Goal: Complete application form: Complete application form

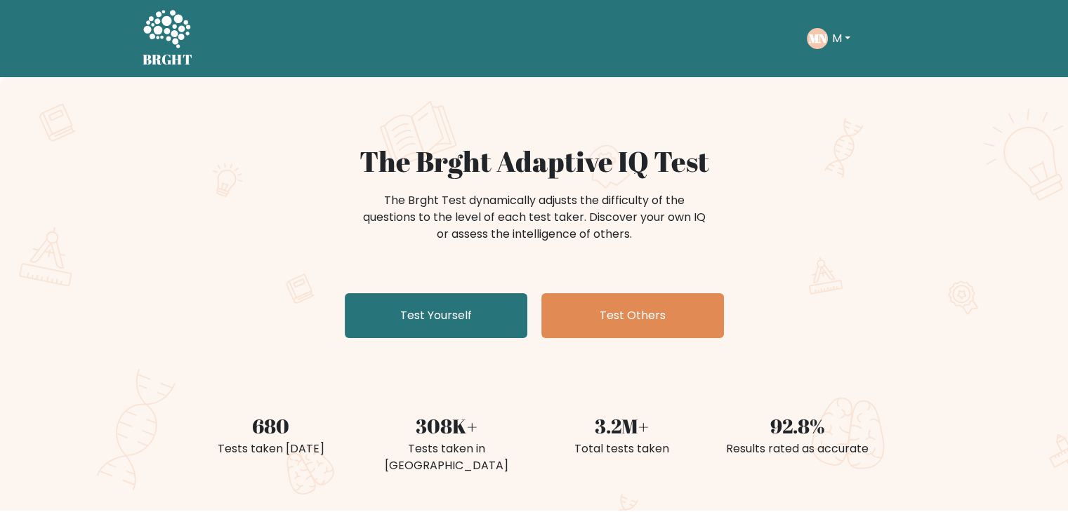
click at [840, 34] on button "M" at bounding box center [841, 38] width 27 height 18
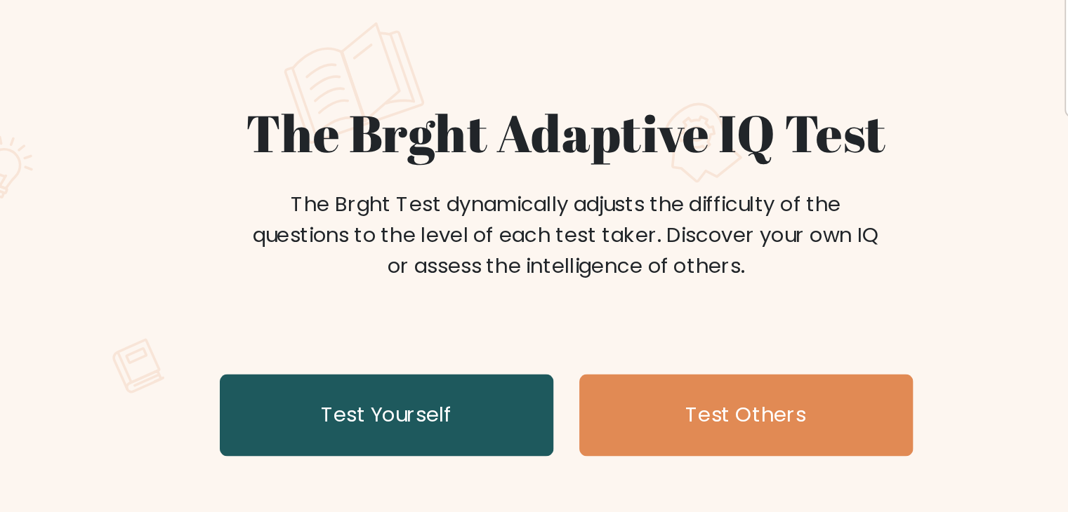
click at [405, 311] on link "Test Yourself" at bounding box center [436, 315] width 183 height 45
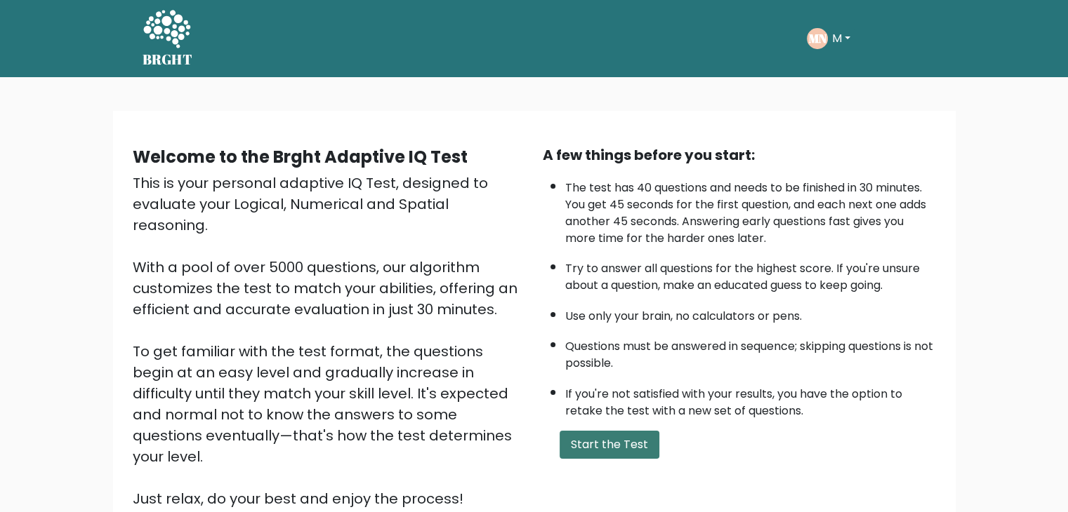
click at [635, 439] on button "Start the Test" at bounding box center [609, 445] width 100 height 28
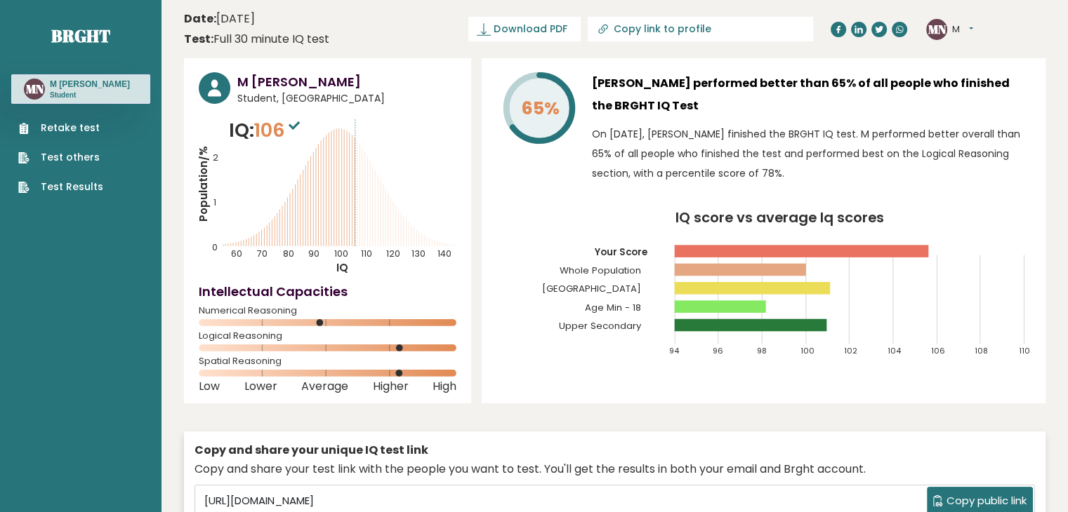
click at [72, 123] on link "Retake test" at bounding box center [60, 128] width 85 height 15
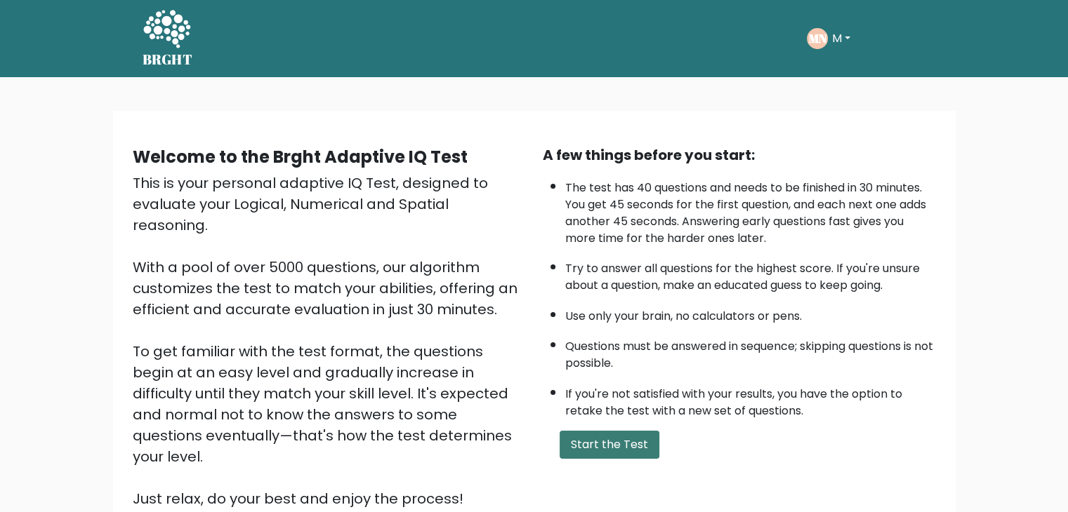
click at [586, 431] on button "Start the Test" at bounding box center [609, 445] width 100 height 28
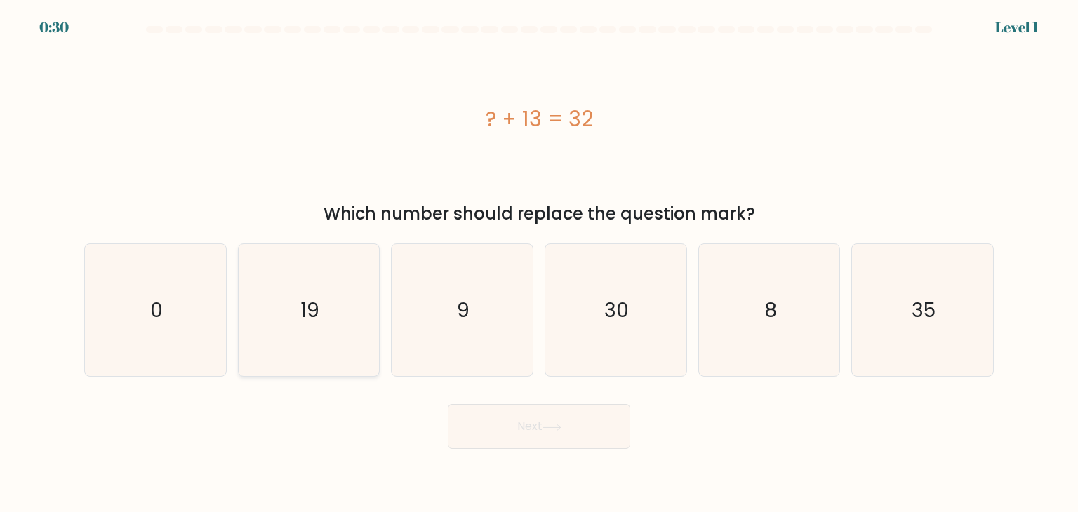
click at [324, 289] on icon "19" at bounding box center [309, 310] width 132 height 132
click at [539, 263] on input "b. 19" at bounding box center [539, 259] width 1 height 7
radio input "true"
click at [510, 427] on button "Next" at bounding box center [539, 426] width 183 height 45
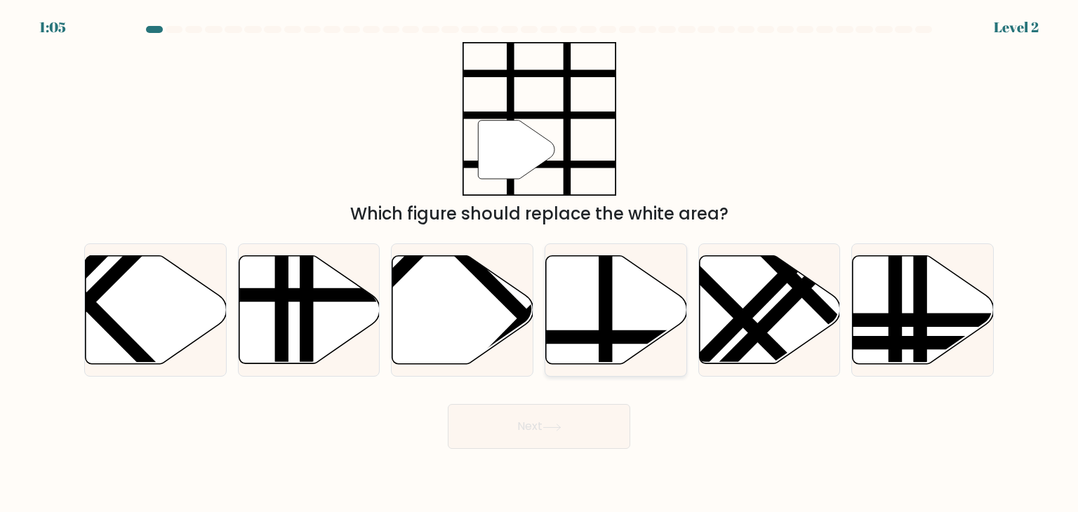
click at [615, 329] on icon at bounding box center [616, 310] width 141 height 108
click at [540, 263] on input "d." at bounding box center [539, 259] width 1 height 7
radio input "true"
click at [548, 439] on button "Next" at bounding box center [539, 426] width 183 height 45
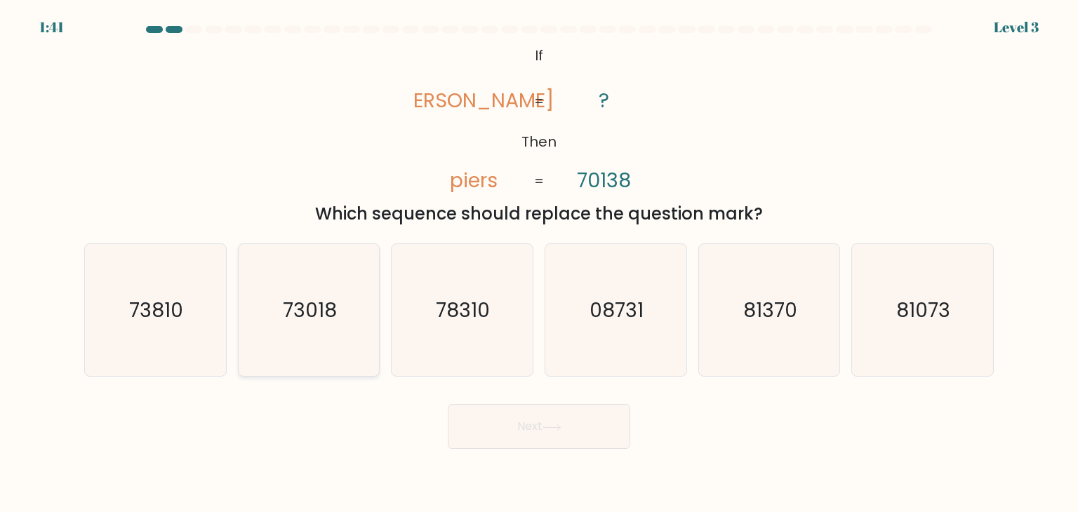
click at [345, 317] on icon "73018" at bounding box center [309, 310] width 132 height 132
click at [539, 263] on input "b. 73018" at bounding box center [539, 259] width 1 height 7
radio input "true"
click at [548, 426] on icon at bounding box center [552, 428] width 19 height 8
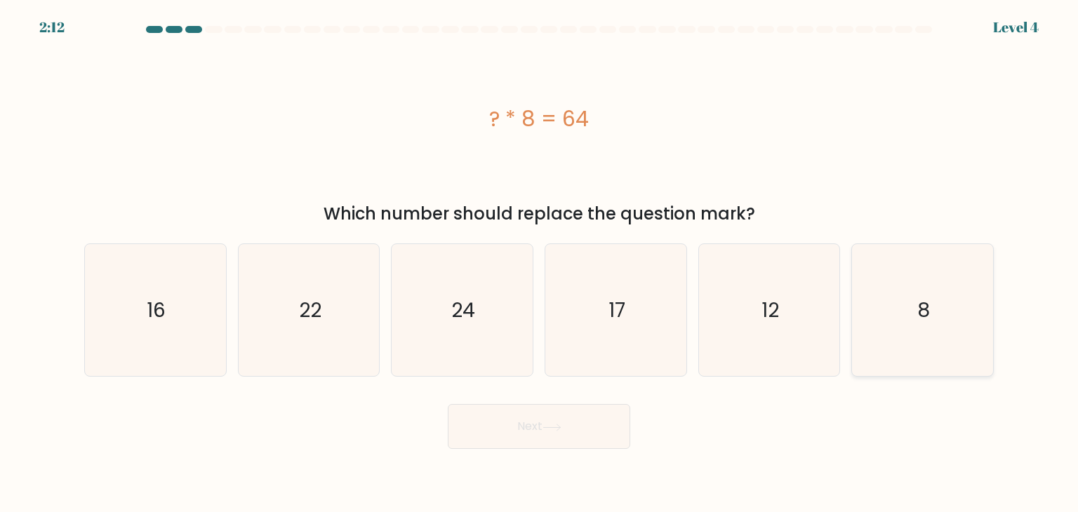
click at [890, 303] on icon "8" at bounding box center [922, 310] width 132 height 132
click at [540, 263] on input "f. 8" at bounding box center [539, 259] width 1 height 7
radio input "true"
click at [559, 425] on icon at bounding box center [552, 428] width 19 height 8
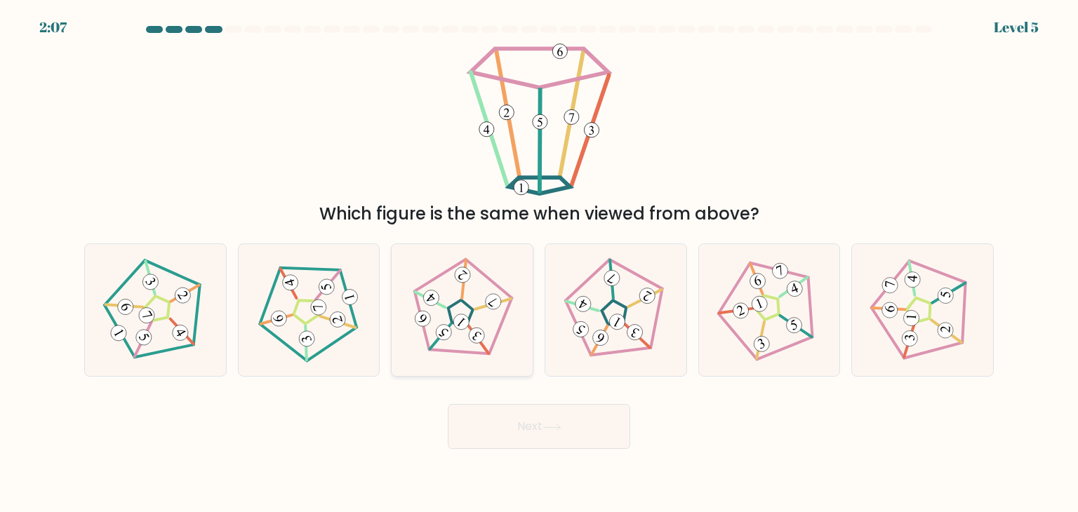
click at [463, 340] on icon at bounding box center [462, 311] width 106 height 106
click at [539, 263] on input "c." at bounding box center [539, 259] width 1 height 7
radio input "true"
click at [539, 256] on input "b." at bounding box center [539, 259] width 1 height 7
radio input "true"
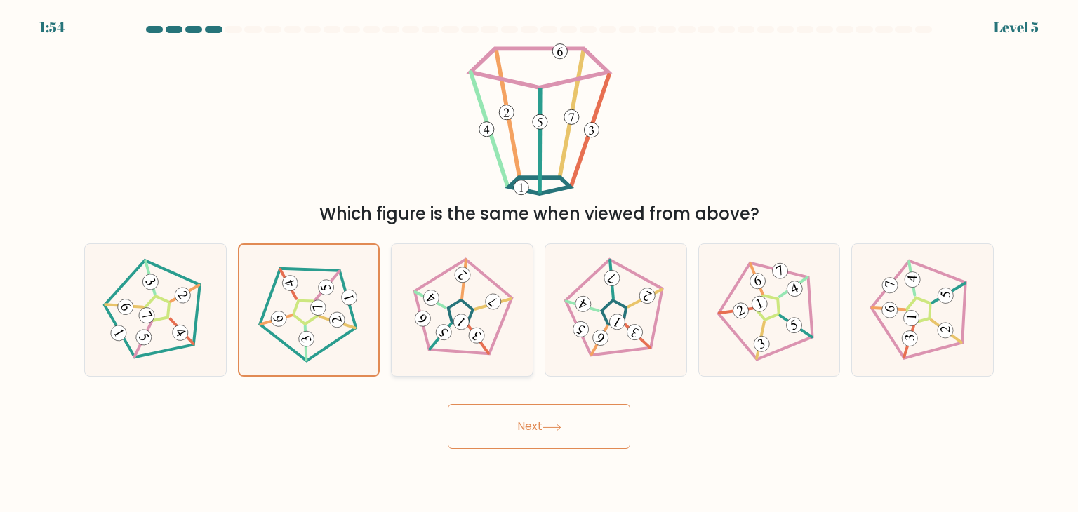
click at [495, 314] on icon at bounding box center [462, 311] width 106 height 106
click at [539, 263] on input "c." at bounding box center [539, 259] width 1 height 7
radio input "true"
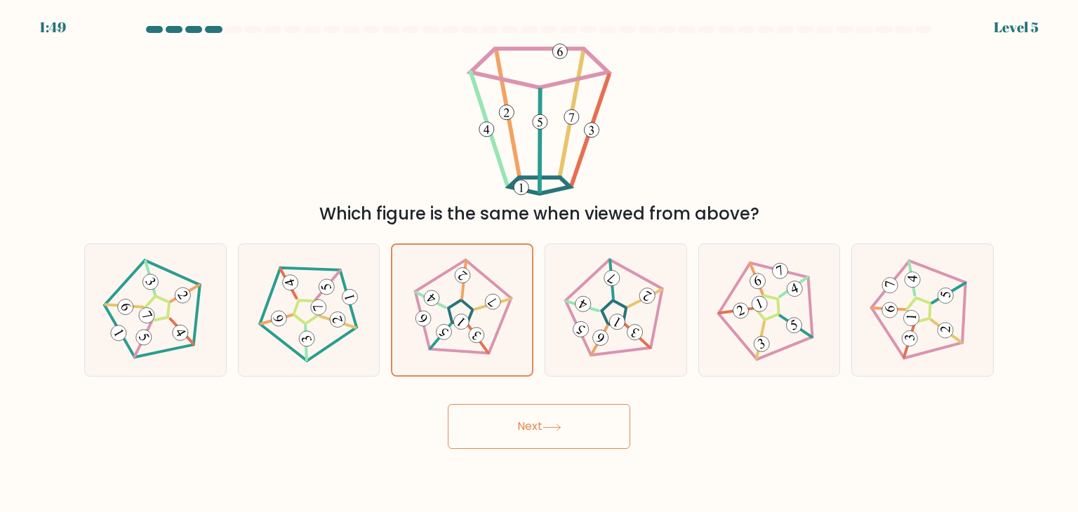
click at [592, 416] on button "Next" at bounding box center [539, 426] width 183 height 45
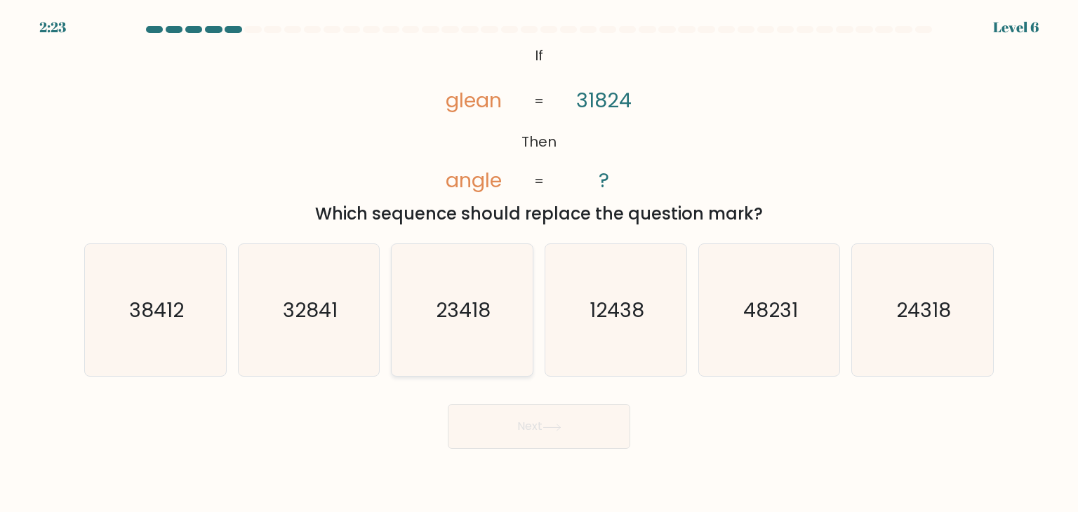
click at [472, 349] on icon "23418" at bounding box center [462, 310] width 132 height 132
click at [539, 263] on input "c. 23418" at bounding box center [539, 259] width 1 height 7
radio input "true"
click at [929, 304] on text "24318" at bounding box center [923, 310] width 55 height 28
click at [540, 263] on input "f. 24318" at bounding box center [539, 259] width 1 height 7
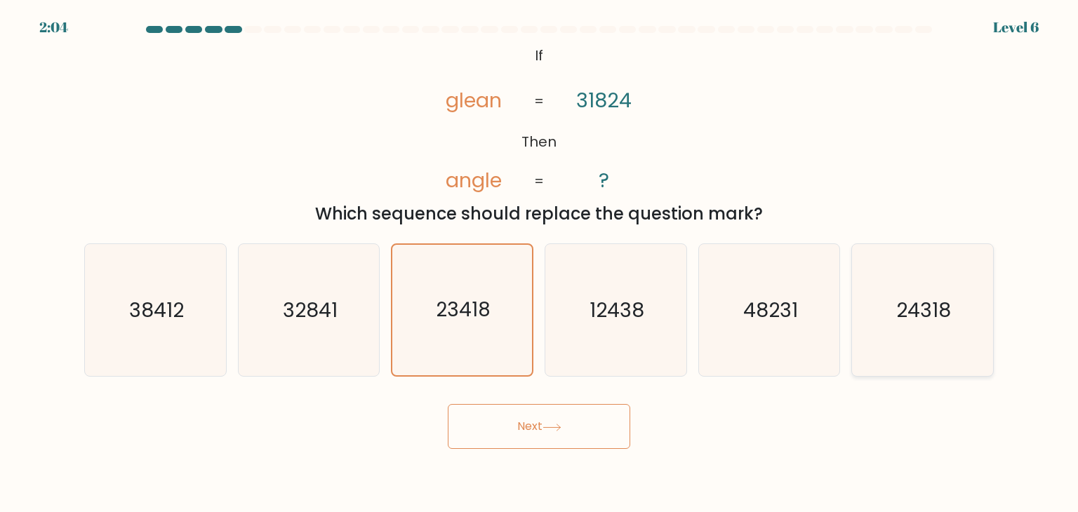
radio input "true"
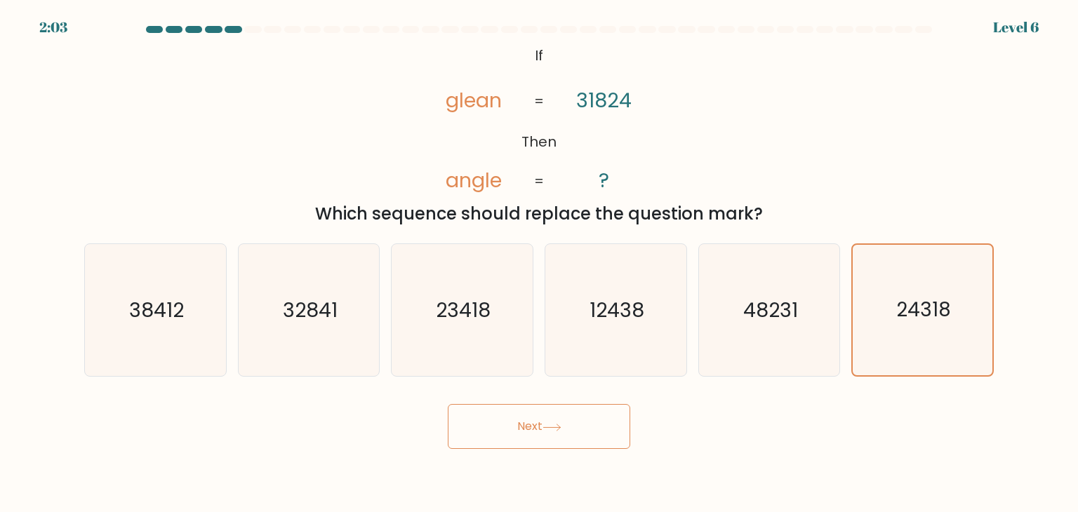
click at [597, 416] on button "Next" at bounding box center [539, 426] width 183 height 45
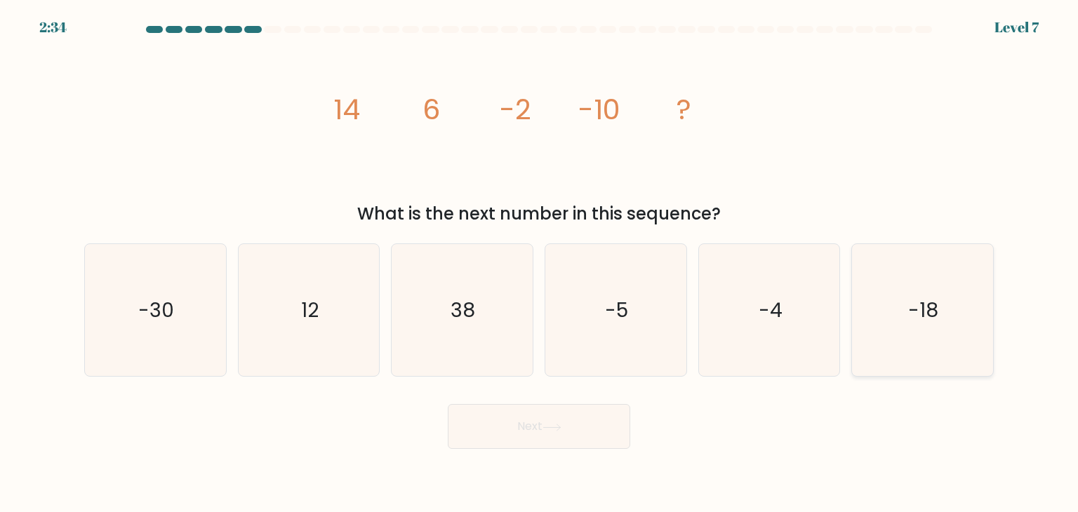
click at [855, 277] on div "-18" at bounding box center [922, 310] width 142 height 133
click at [540, 263] on input "f. -18" at bounding box center [539, 259] width 1 height 7
radio input "true"
click at [562, 424] on icon at bounding box center [552, 428] width 19 height 8
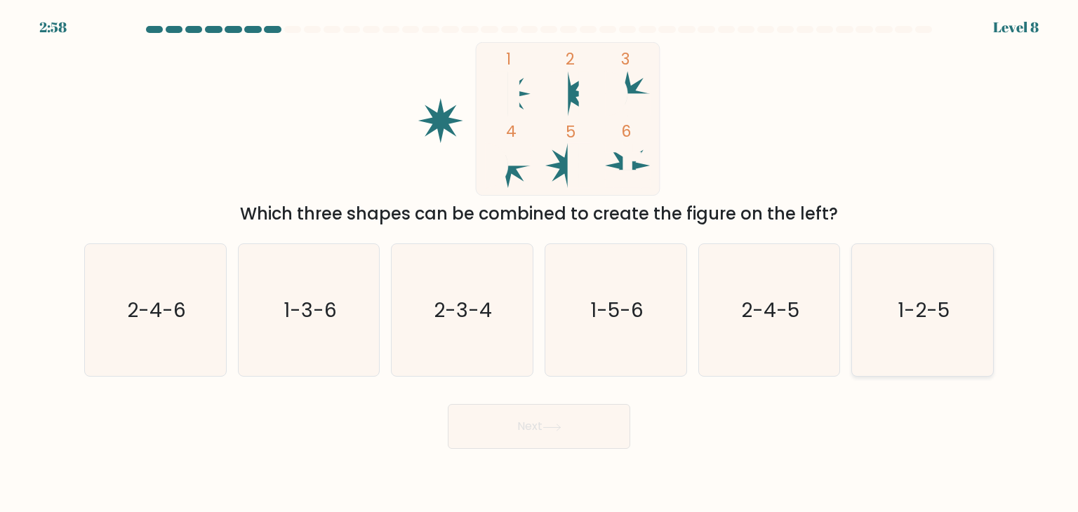
click at [906, 324] on text "1-2-5" at bounding box center [924, 310] width 52 height 28
click at [540, 263] on input "f. 1-2-5" at bounding box center [539, 259] width 1 height 7
radio input "true"
click at [606, 427] on button "Next" at bounding box center [539, 426] width 183 height 45
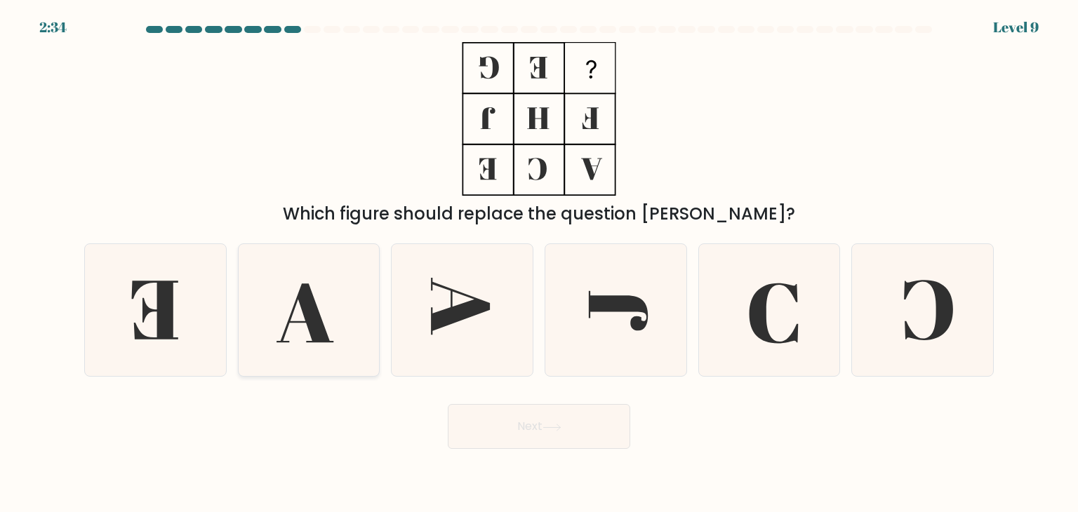
click at [335, 315] on icon at bounding box center [309, 310] width 132 height 132
click at [539, 263] on input "b." at bounding box center [539, 259] width 1 height 7
radio input "true"
click at [486, 282] on icon at bounding box center [462, 310] width 132 height 132
click at [539, 263] on input "c." at bounding box center [539, 259] width 1 height 7
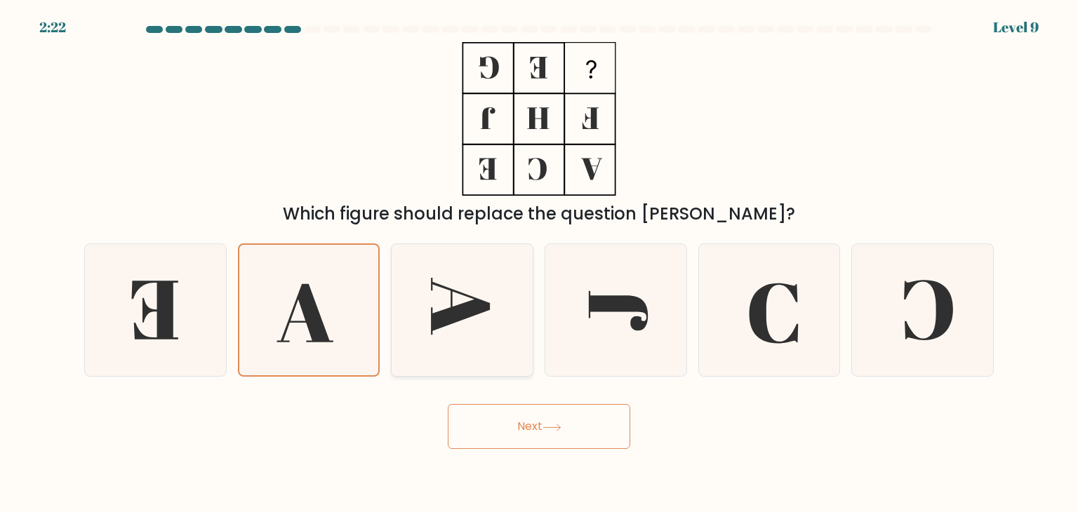
radio input "true"
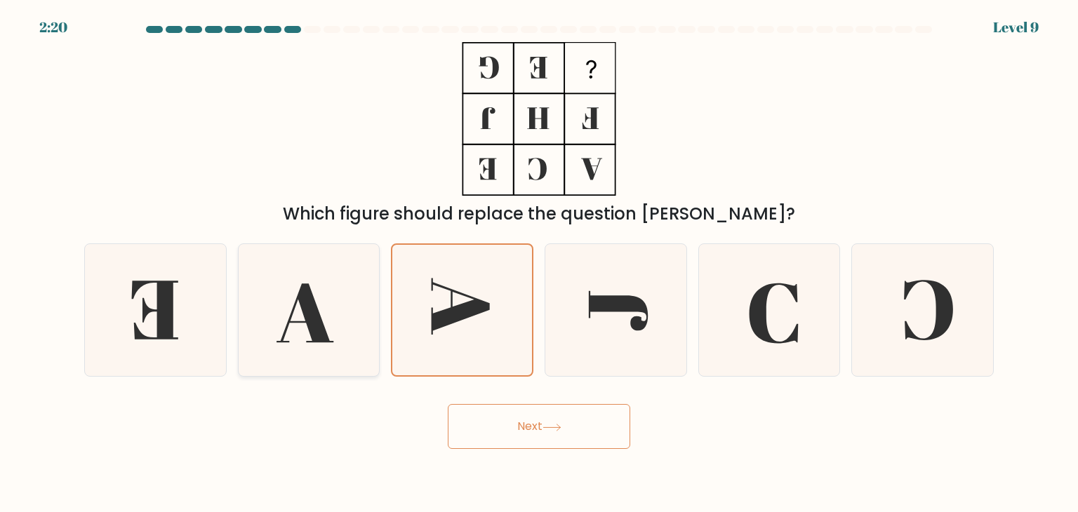
click at [267, 284] on icon at bounding box center [309, 310] width 132 height 132
click at [539, 263] on input "b." at bounding box center [539, 259] width 1 height 7
radio input "true"
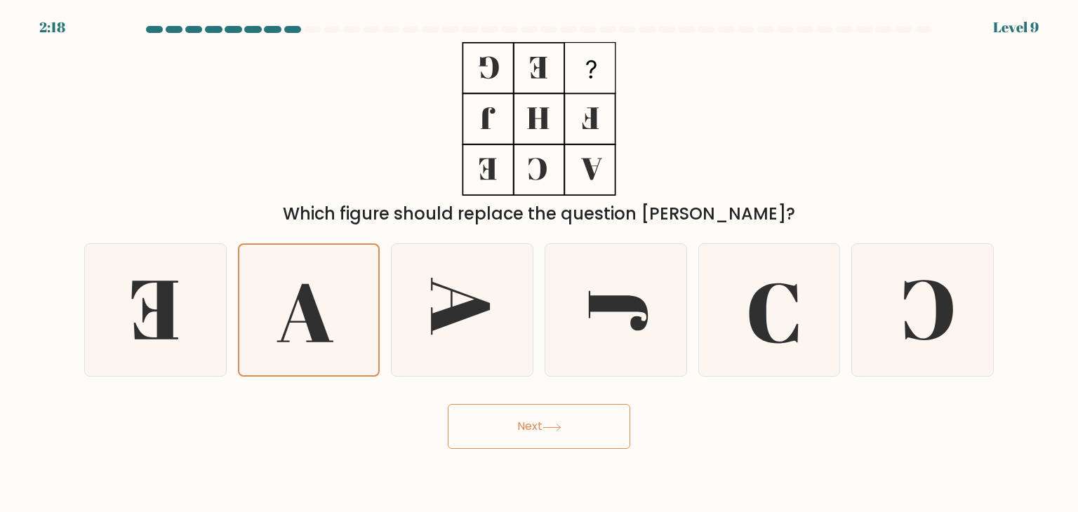
click at [522, 439] on button "Next" at bounding box center [539, 426] width 183 height 45
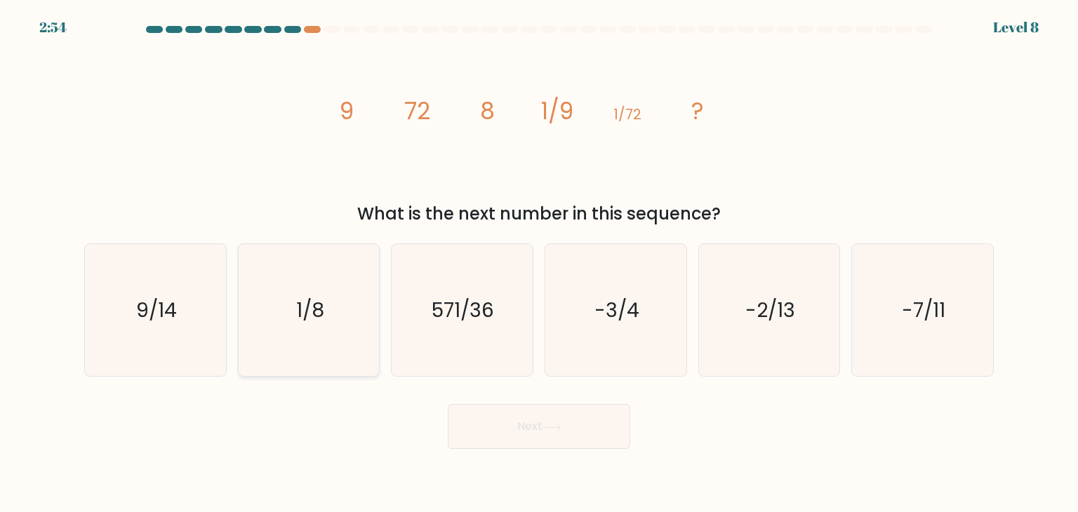
click at [286, 279] on icon "1/8" at bounding box center [309, 310] width 132 height 132
click at [539, 263] on input "b. 1/8" at bounding box center [539, 259] width 1 height 7
radio input "true"
click at [584, 431] on button "Next" at bounding box center [539, 426] width 183 height 45
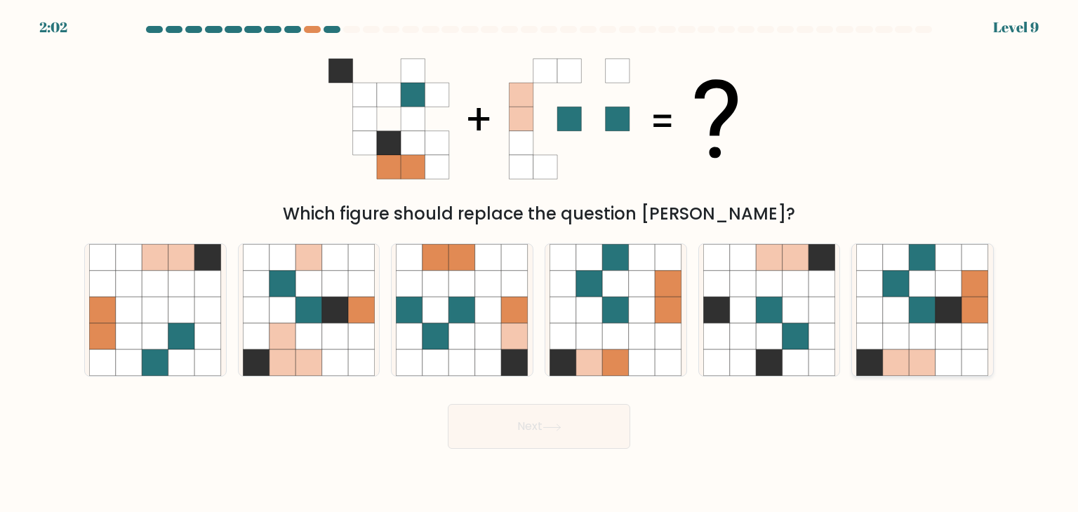
click at [911, 338] on icon at bounding box center [923, 337] width 27 height 27
click at [540, 263] on input "f." at bounding box center [539, 259] width 1 height 7
radio input "true"
click at [508, 427] on button "Next" at bounding box center [539, 426] width 183 height 45
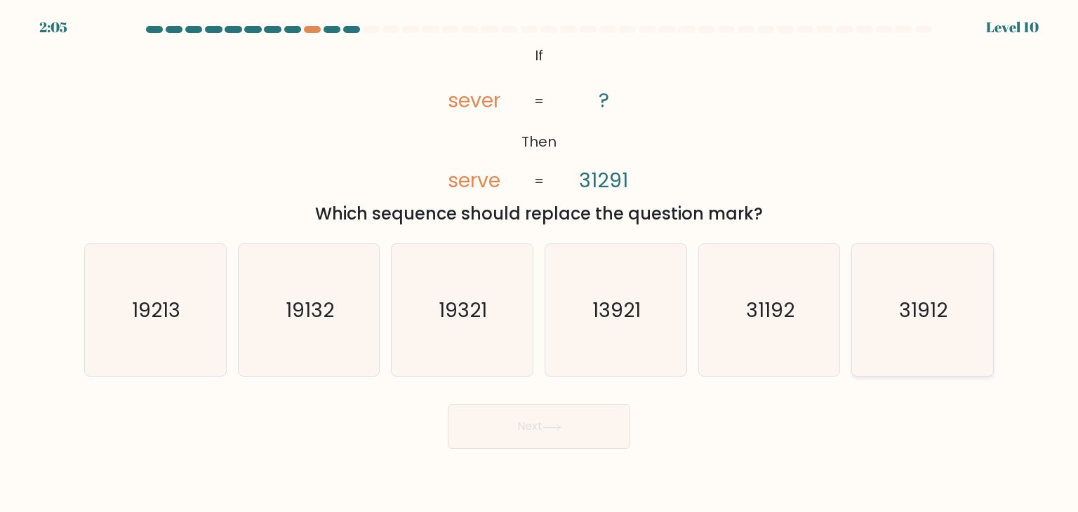
click at [939, 312] on text "31912" at bounding box center [924, 310] width 48 height 28
click at [540, 263] on input "f. 31912" at bounding box center [539, 259] width 1 height 7
radio input "true"
click at [535, 422] on button "Next" at bounding box center [539, 426] width 183 height 45
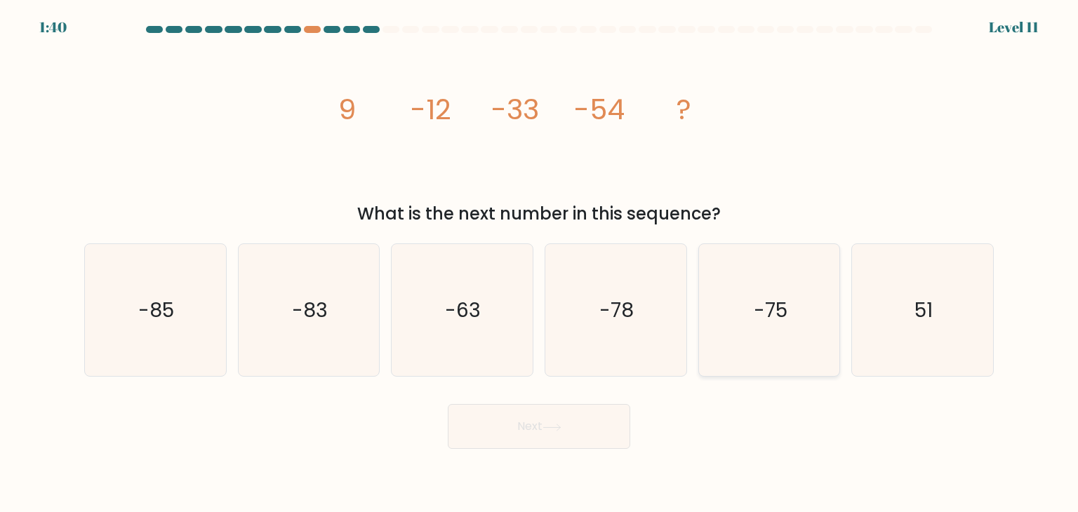
click at [788, 328] on icon "-75" at bounding box center [769, 310] width 132 height 132
click at [540, 263] on input "e. -75" at bounding box center [539, 259] width 1 height 7
radio input "true"
click at [579, 422] on button "Next" at bounding box center [539, 426] width 183 height 45
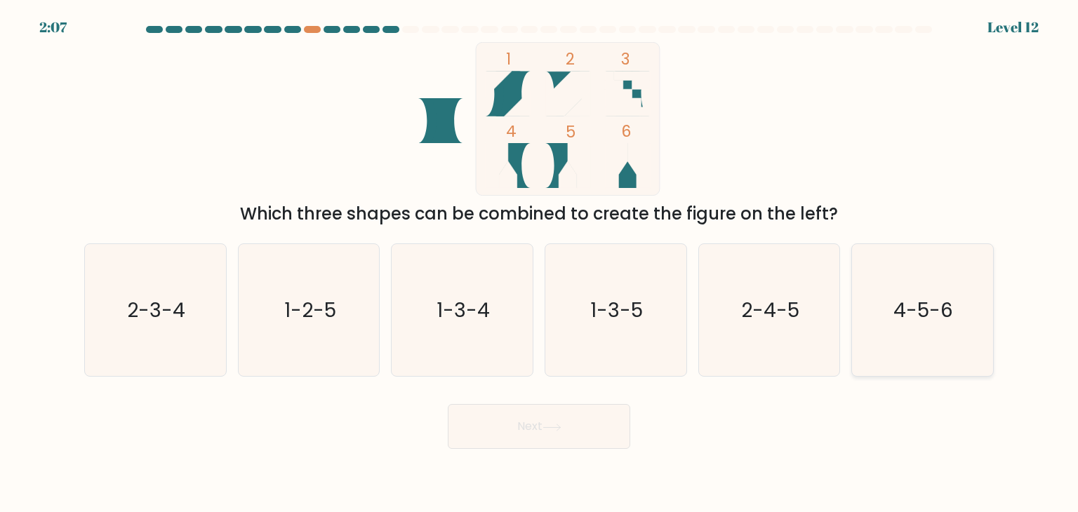
click at [917, 318] on text "4-5-6" at bounding box center [924, 310] width 60 height 28
click at [540, 263] on input "f. 4-5-6" at bounding box center [539, 259] width 1 height 7
radio input "true"
click at [571, 432] on button "Next" at bounding box center [539, 426] width 183 height 45
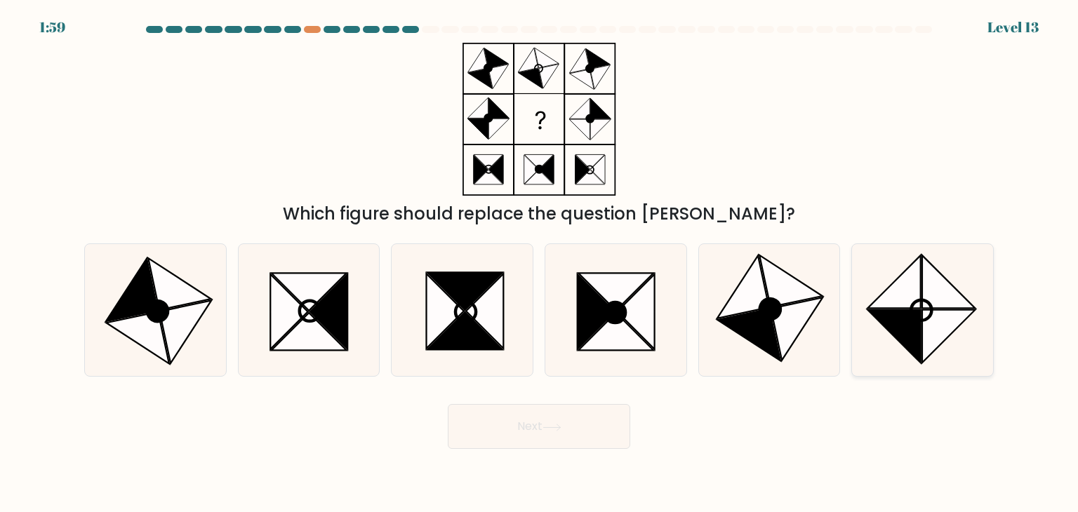
click at [935, 340] on icon at bounding box center [949, 336] width 53 height 53
click at [540, 263] on input "f." at bounding box center [539, 259] width 1 height 7
radio input "true"
click at [557, 437] on button "Next" at bounding box center [539, 426] width 183 height 45
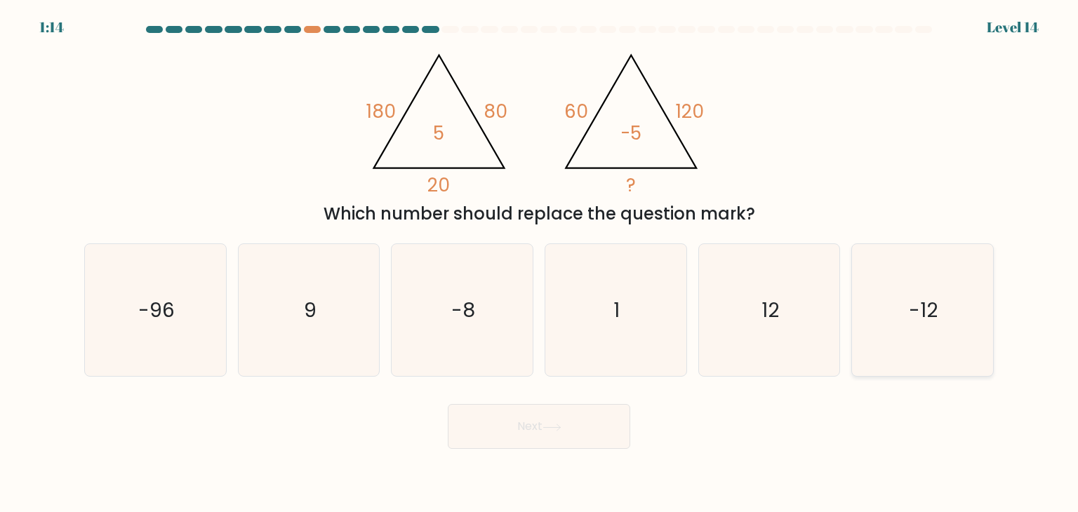
click at [949, 343] on icon "-12" at bounding box center [922, 310] width 132 height 132
click at [540, 263] on input "f. -12" at bounding box center [539, 259] width 1 height 7
radio input "true"
click at [520, 439] on button "Next" at bounding box center [539, 426] width 183 height 45
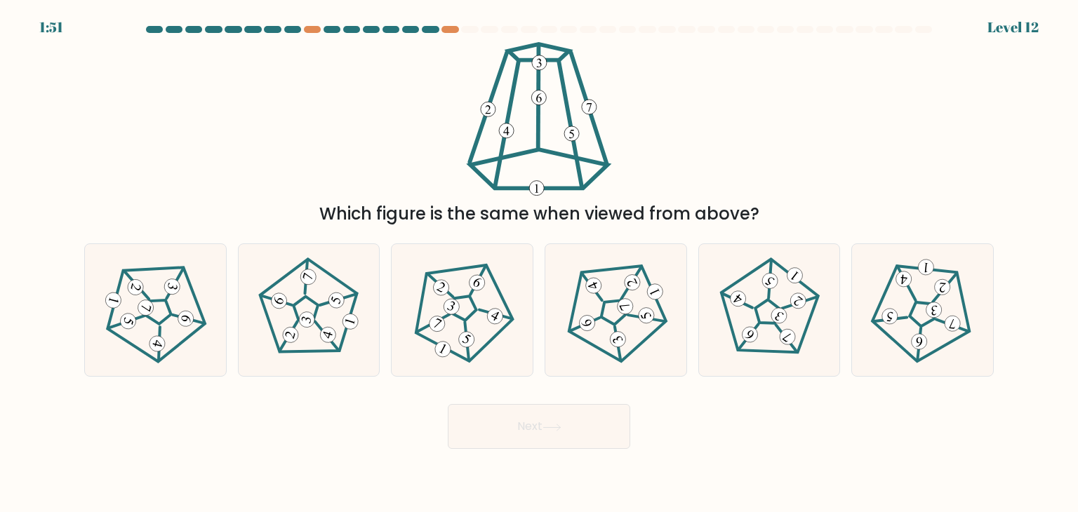
click at [429, 29] on div at bounding box center [430, 29] width 17 height 7
click at [321, 321] on icon at bounding box center [309, 311] width 106 height 106
click at [539, 263] on input "b." at bounding box center [539, 259] width 1 height 7
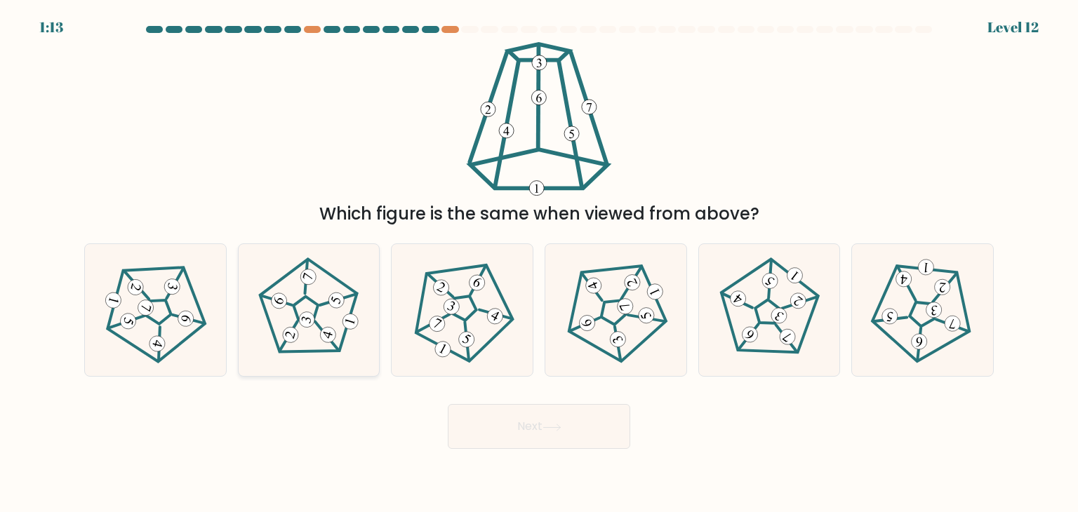
radio input "true"
click at [576, 415] on button "Next" at bounding box center [539, 426] width 183 height 45
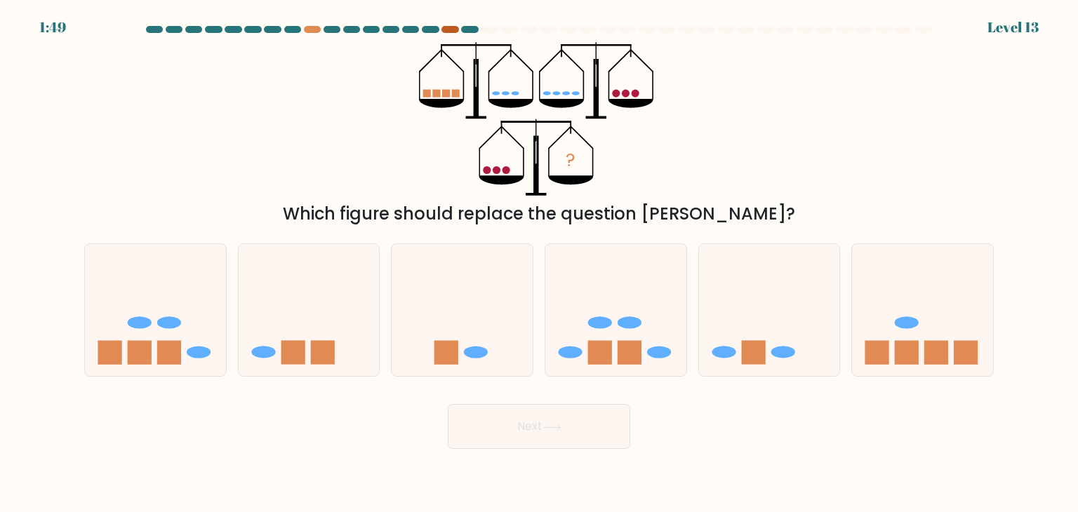
click at [451, 29] on div at bounding box center [450, 29] width 17 height 7
click at [434, 30] on div at bounding box center [430, 29] width 17 height 7
click at [948, 379] on form at bounding box center [539, 237] width 1078 height 423
click at [906, 321] on ellipse at bounding box center [907, 323] width 24 height 12
click at [540, 263] on input "f." at bounding box center [539, 259] width 1 height 7
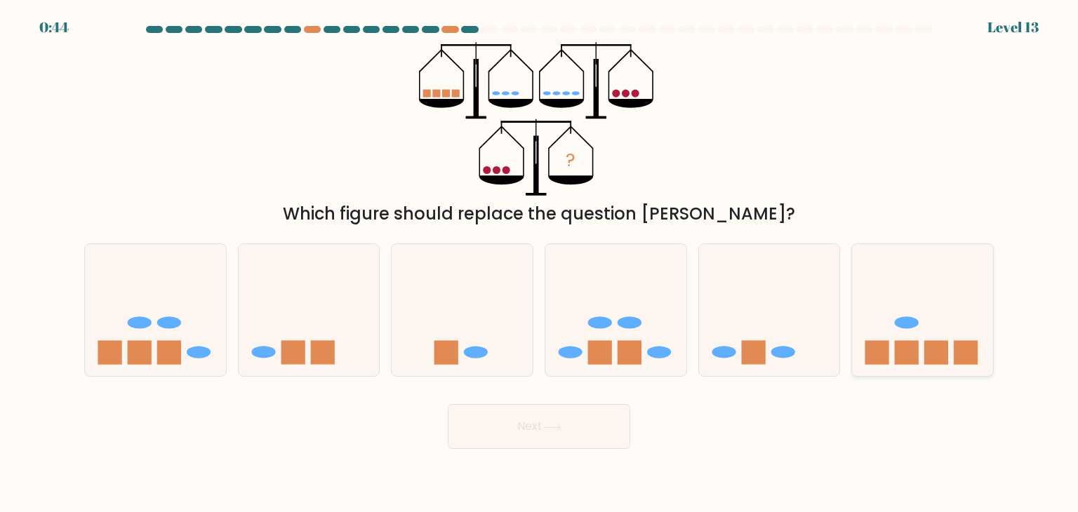
radio input "true"
click at [586, 432] on button "Next" at bounding box center [539, 426] width 183 height 45
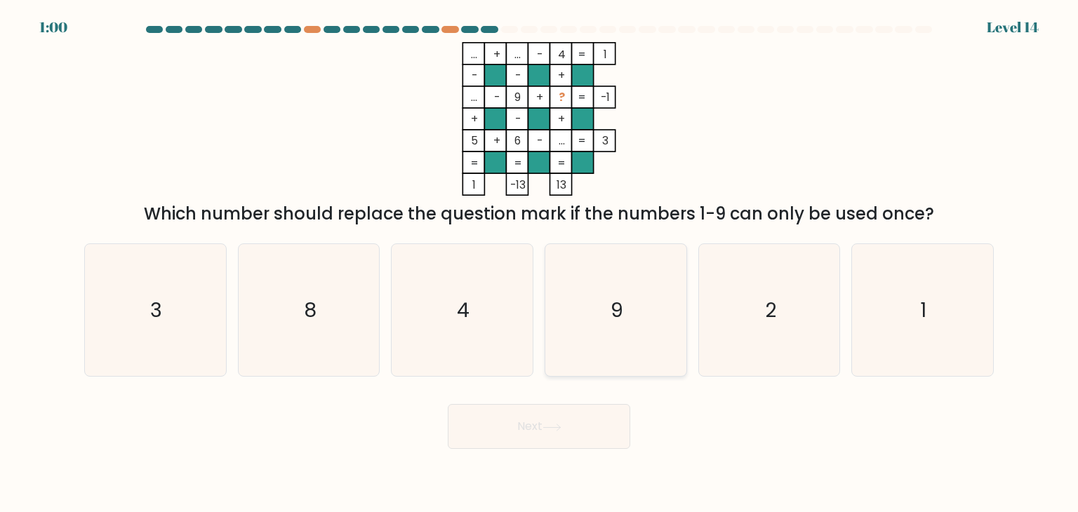
click at [646, 303] on icon "9" at bounding box center [616, 310] width 132 height 132
click at [540, 263] on input "d. 9" at bounding box center [539, 259] width 1 height 7
radio input "true"
click at [508, 309] on icon "4" at bounding box center [462, 310] width 132 height 132
click at [539, 263] on input "c. 4" at bounding box center [539, 259] width 1 height 7
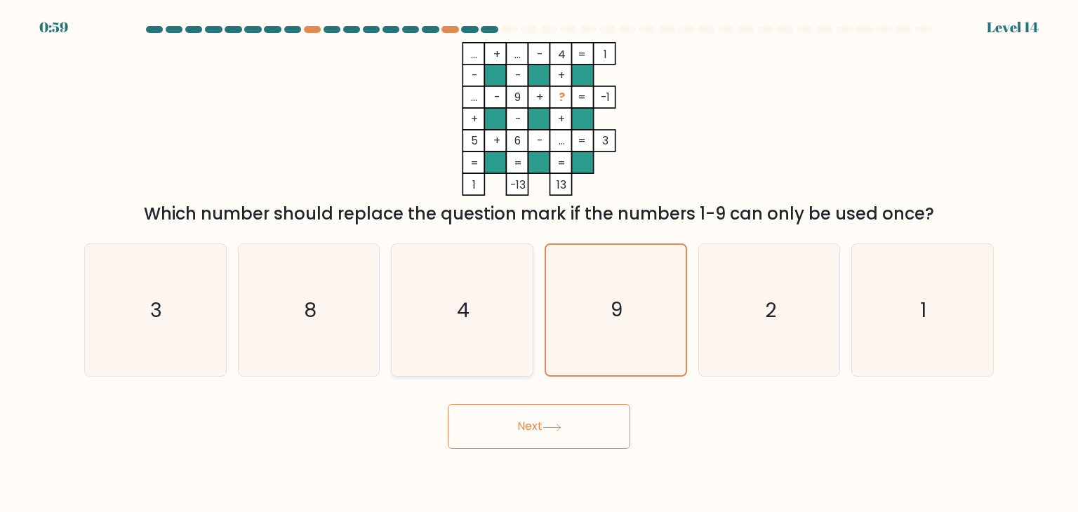
radio input "true"
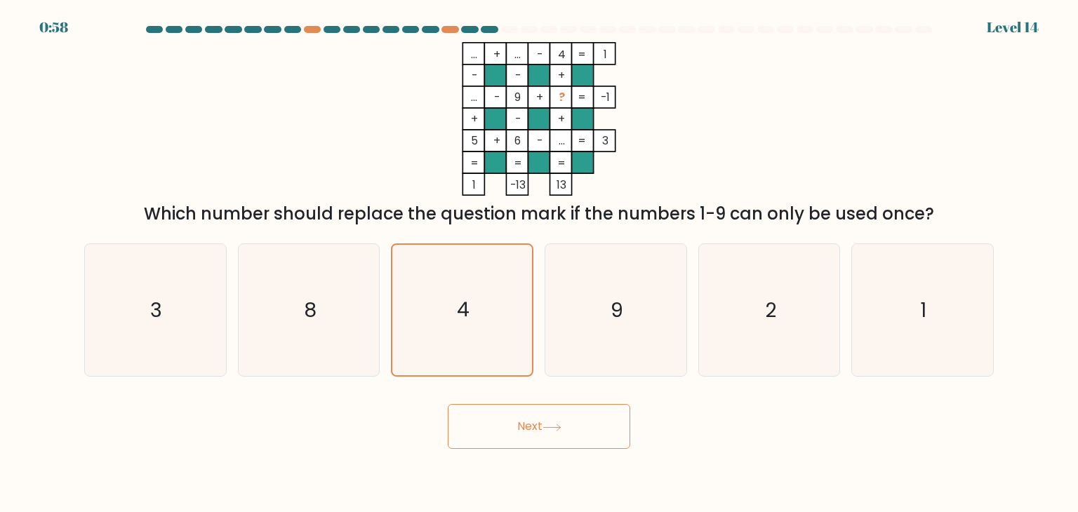
click at [522, 413] on button "Next" at bounding box center [539, 426] width 183 height 45
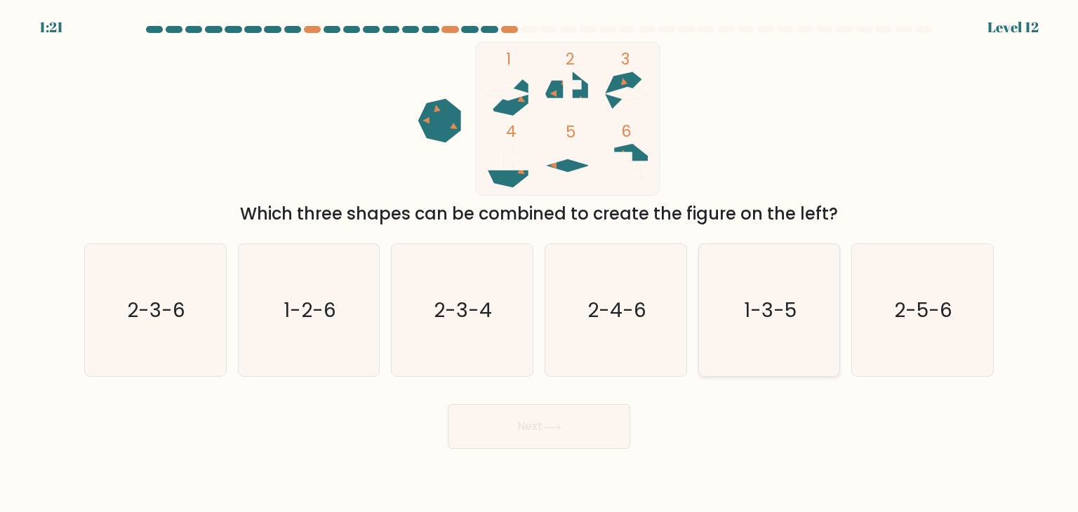
click at [769, 317] on text "1-3-5" at bounding box center [770, 310] width 53 height 28
click at [540, 263] on input "e. 1-3-5" at bounding box center [539, 259] width 1 height 7
radio input "true"
click at [568, 430] on button "Next" at bounding box center [539, 426] width 183 height 45
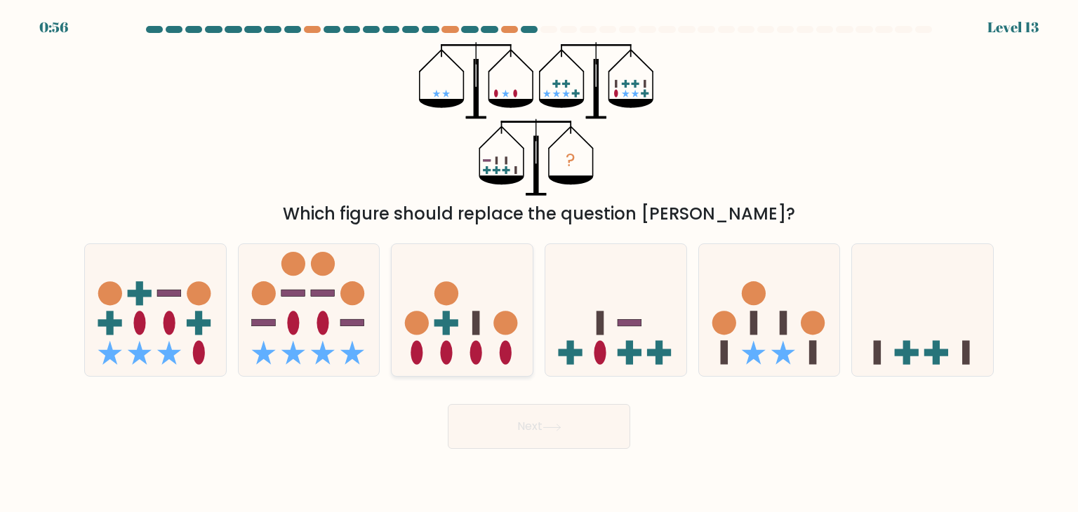
click at [455, 319] on icon at bounding box center [462, 310] width 141 height 117
click at [539, 263] on input "c." at bounding box center [539, 259] width 1 height 7
radio input "true"
click at [540, 441] on button "Next" at bounding box center [539, 426] width 183 height 45
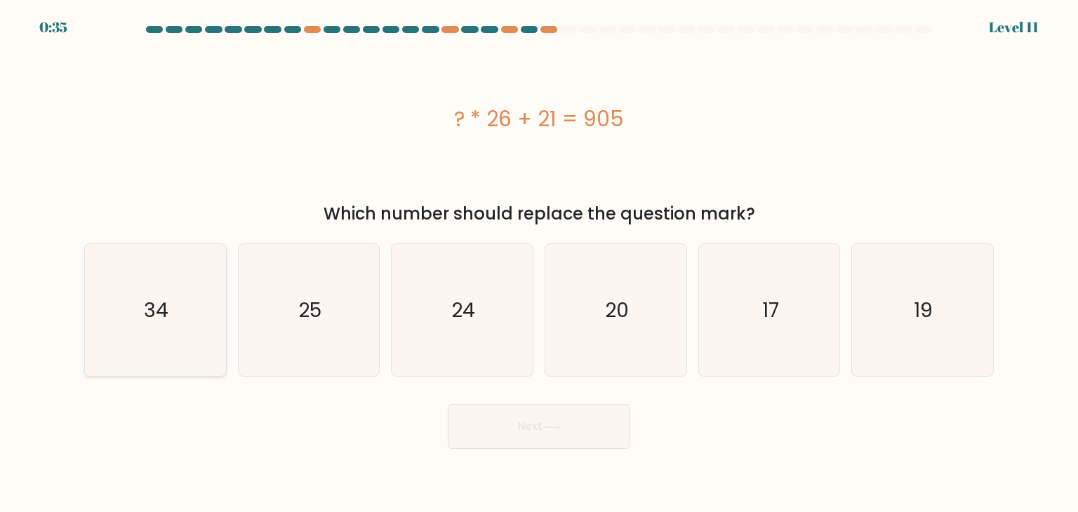
click at [133, 319] on icon "34" at bounding box center [155, 310] width 132 height 132
click at [539, 263] on input "a. 34" at bounding box center [539, 259] width 1 height 7
radio input "true"
click at [571, 430] on button "Next" at bounding box center [539, 426] width 183 height 45
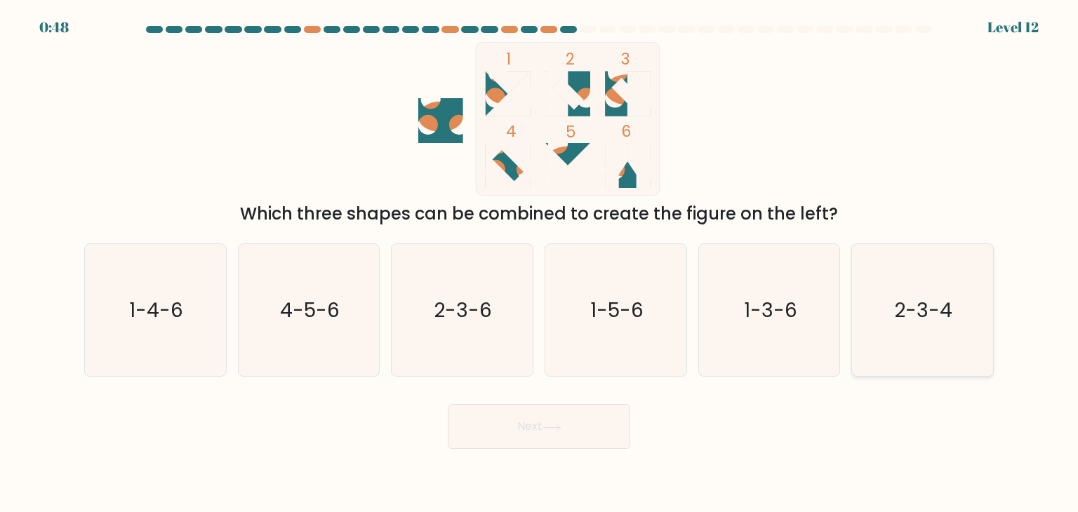
click at [941, 303] on text "2-3-4" at bounding box center [924, 310] width 58 height 28
click at [540, 263] on input "f. 2-3-4" at bounding box center [539, 259] width 1 height 7
radio input "true"
click at [555, 423] on button "Next" at bounding box center [539, 426] width 183 height 45
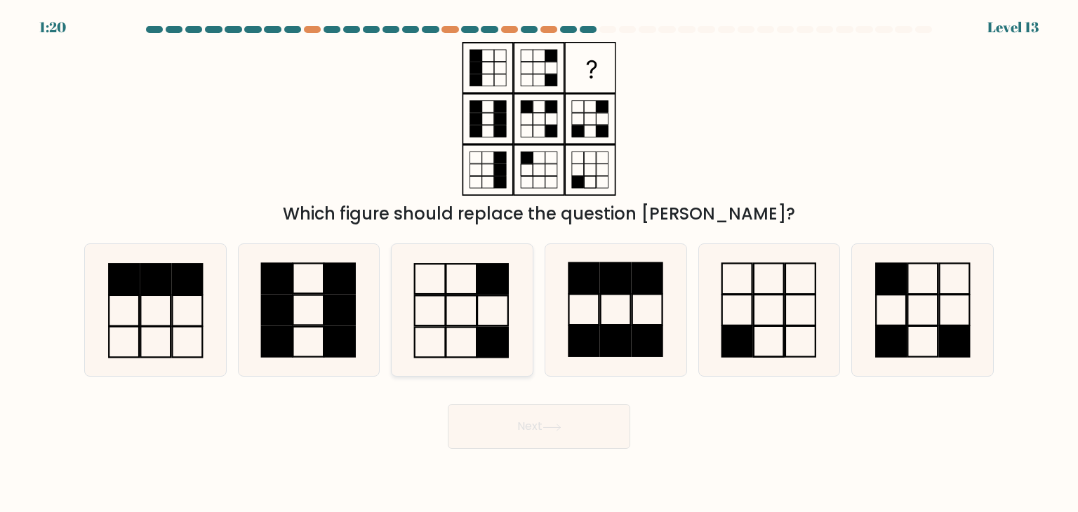
click at [413, 321] on icon at bounding box center [462, 310] width 132 height 132
click at [539, 263] on input "c." at bounding box center [539, 259] width 1 height 7
radio input "true"
click at [549, 426] on icon at bounding box center [552, 428] width 19 height 8
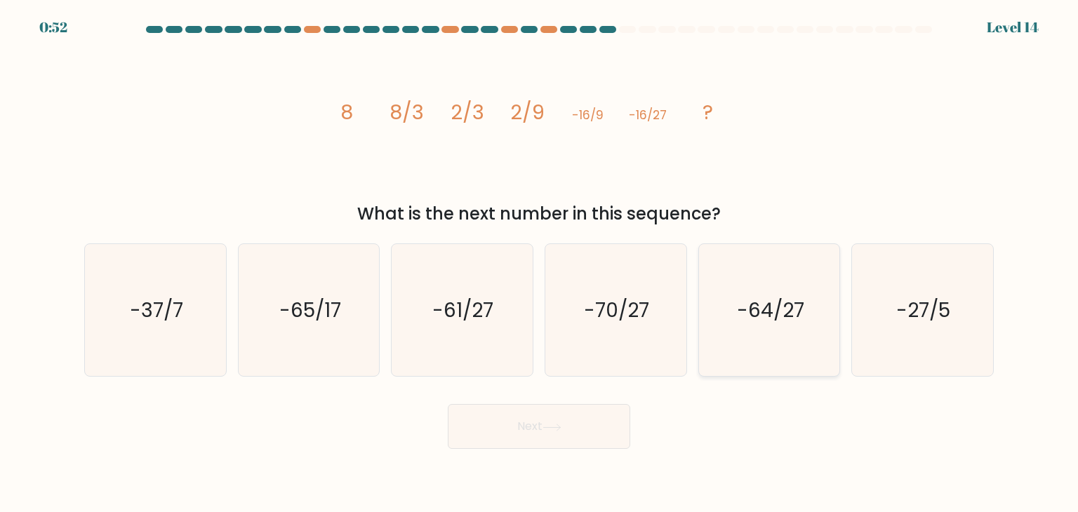
click at [781, 313] on text "-64/27" at bounding box center [770, 310] width 67 height 28
click at [540, 263] on input "e. -64/27" at bounding box center [539, 259] width 1 height 7
radio input "true"
click at [562, 430] on icon at bounding box center [552, 428] width 19 height 8
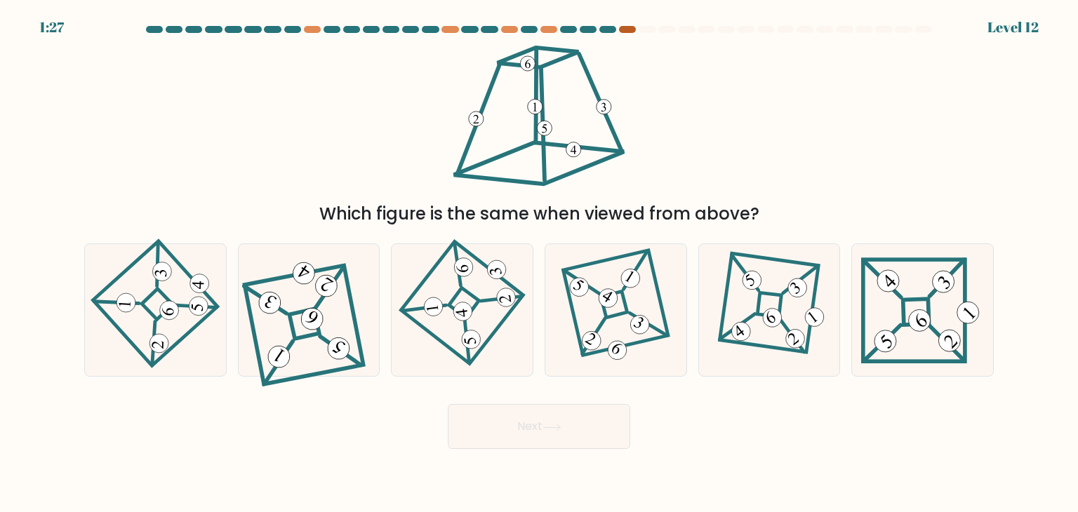
click at [628, 28] on div at bounding box center [627, 29] width 17 height 7
click at [175, 335] on icon at bounding box center [156, 311] width 92 height 106
click at [539, 263] on input "a." at bounding box center [539, 259] width 1 height 7
radio input "true"
click at [504, 416] on button "Next" at bounding box center [539, 426] width 183 height 45
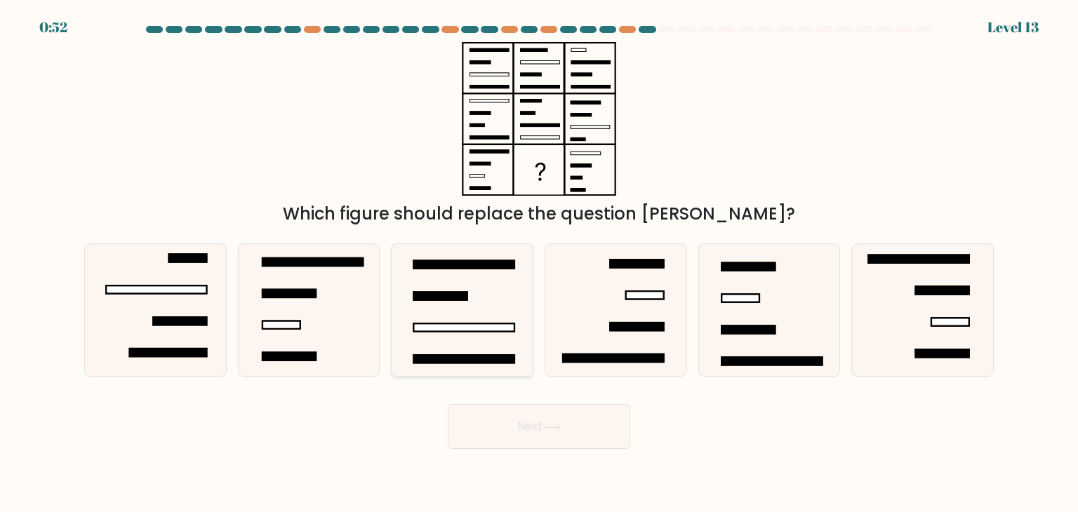
click at [472, 312] on icon at bounding box center [462, 310] width 132 height 132
click at [539, 263] on input "c." at bounding box center [539, 259] width 1 height 7
radio input "true"
click at [484, 430] on button "Next" at bounding box center [539, 426] width 183 height 45
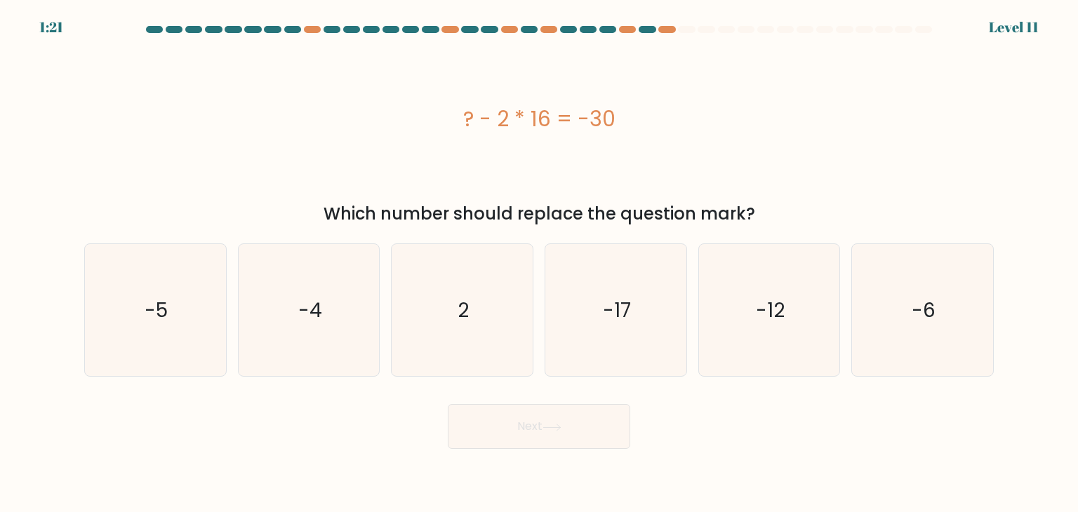
click at [533, 296] on div "c. 2" at bounding box center [462, 310] width 154 height 133
click at [505, 316] on icon "2" at bounding box center [462, 310] width 132 height 132
click at [539, 263] on input "c. 2" at bounding box center [539, 259] width 1 height 7
radio input "true"
click at [557, 429] on icon at bounding box center [552, 428] width 19 height 8
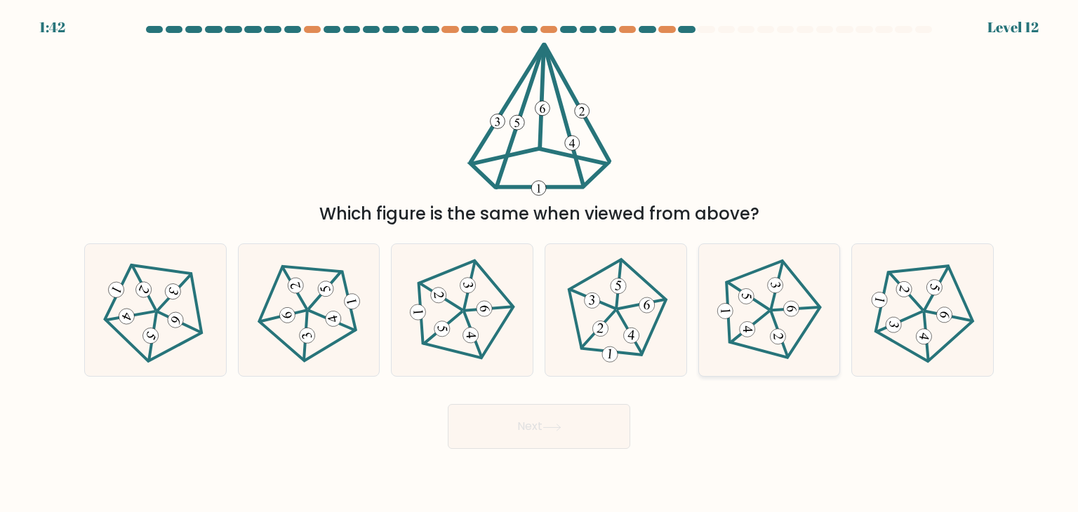
click at [797, 315] on icon at bounding box center [770, 311] width 106 height 106
click at [540, 263] on input "e." at bounding box center [539, 259] width 1 height 7
radio input "true"
click at [528, 437] on button "Next" at bounding box center [539, 426] width 183 height 45
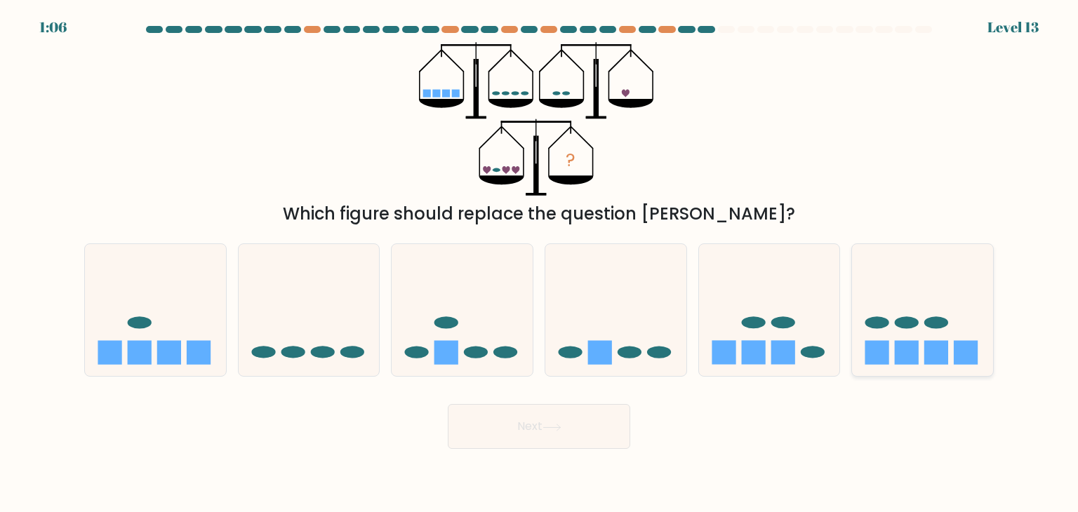
click at [894, 338] on icon at bounding box center [922, 310] width 141 height 117
click at [540, 263] on input "f." at bounding box center [539, 259] width 1 height 7
radio input "true"
click at [606, 418] on button "Next" at bounding box center [539, 426] width 183 height 45
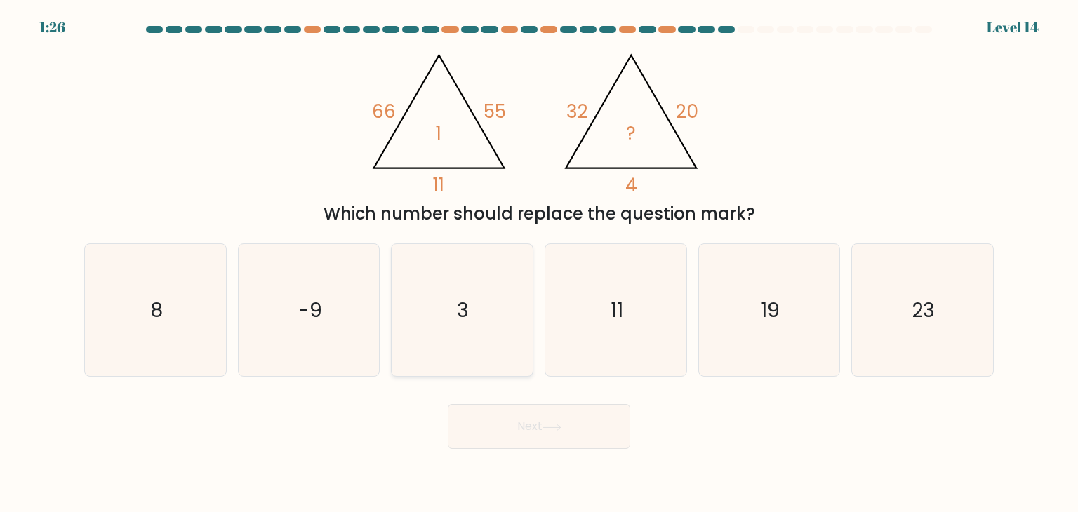
click at [480, 304] on icon "3" at bounding box center [462, 310] width 132 height 132
click at [539, 263] on input "c. 3" at bounding box center [539, 259] width 1 height 7
radio input "true"
click at [477, 416] on button "Next" at bounding box center [539, 426] width 183 height 45
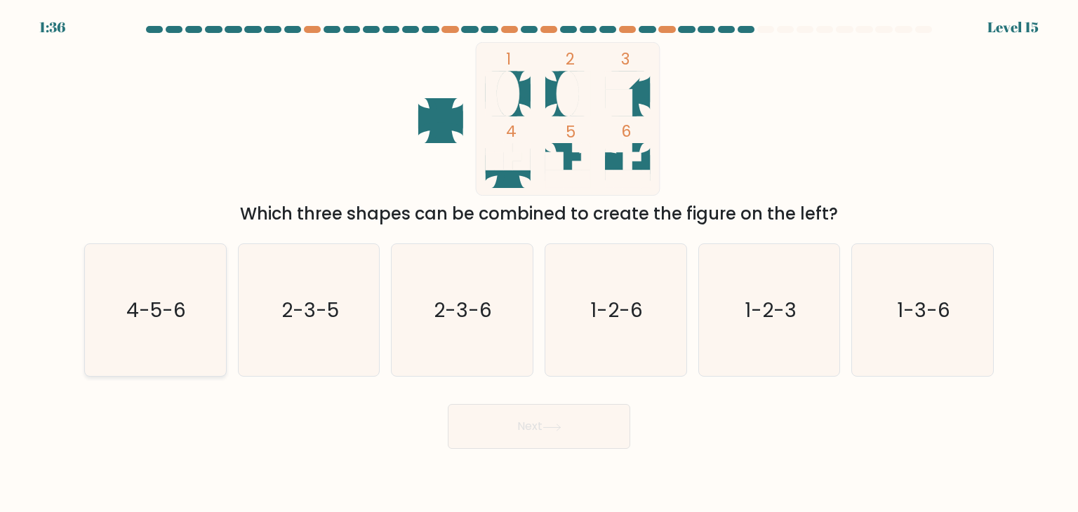
click at [146, 332] on icon "4-5-6" at bounding box center [155, 310] width 132 height 132
click at [539, 263] on input "a. 4-5-6" at bounding box center [539, 259] width 1 height 7
radio input "true"
click at [544, 423] on button "Next" at bounding box center [539, 426] width 183 height 45
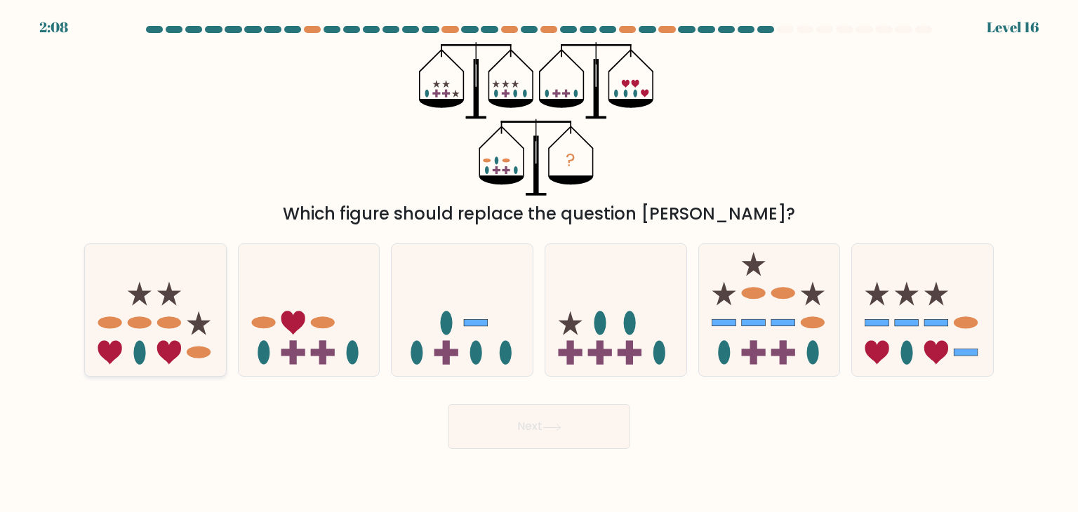
click at [124, 342] on icon at bounding box center [155, 310] width 141 height 117
click at [539, 263] on input "a." at bounding box center [539, 259] width 1 height 7
radio input "true"
click at [597, 334] on icon at bounding box center [615, 310] width 141 height 117
click at [540, 263] on input "d." at bounding box center [539, 259] width 1 height 7
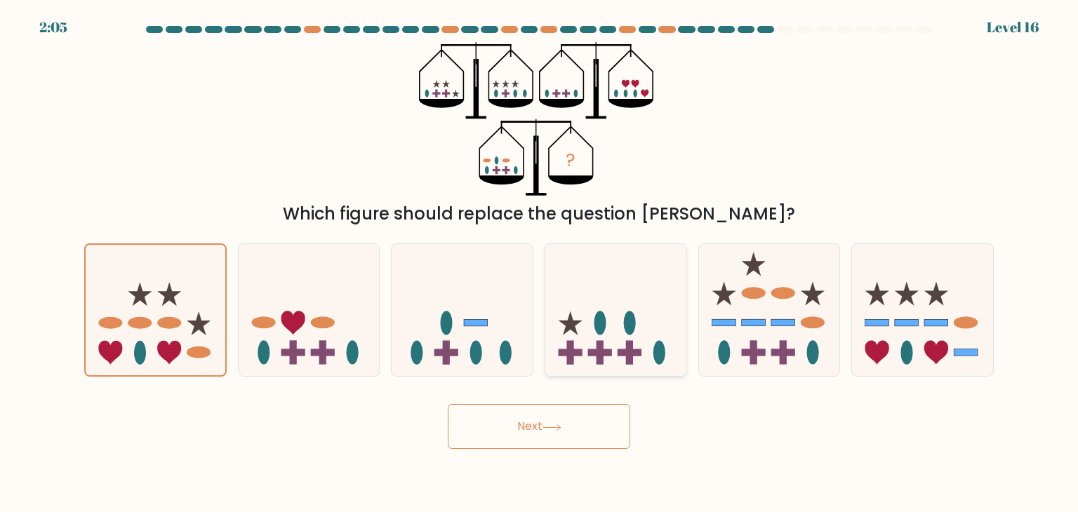
radio input "true"
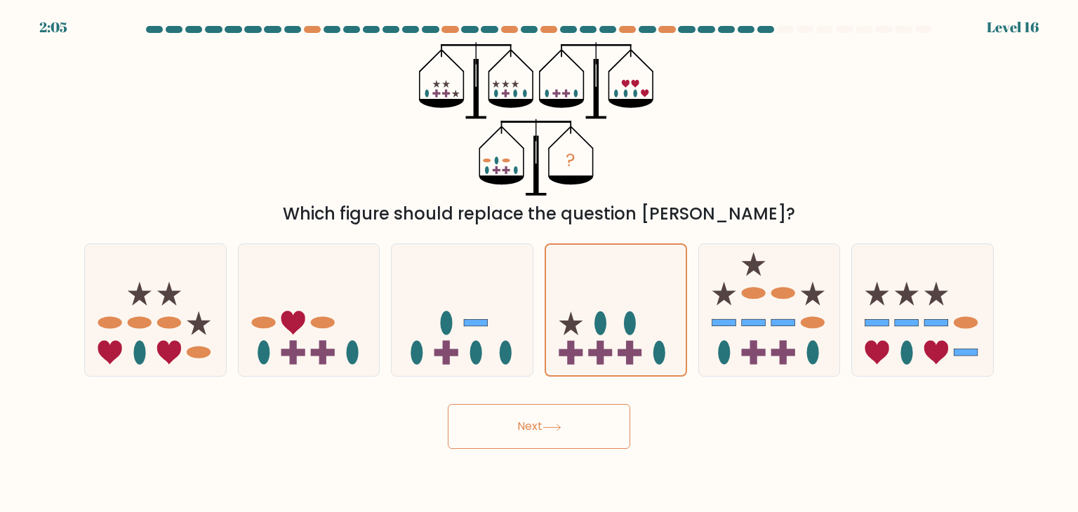
click at [536, 418] on button "Next" at bounding box center [539, 426] width 183 height 45
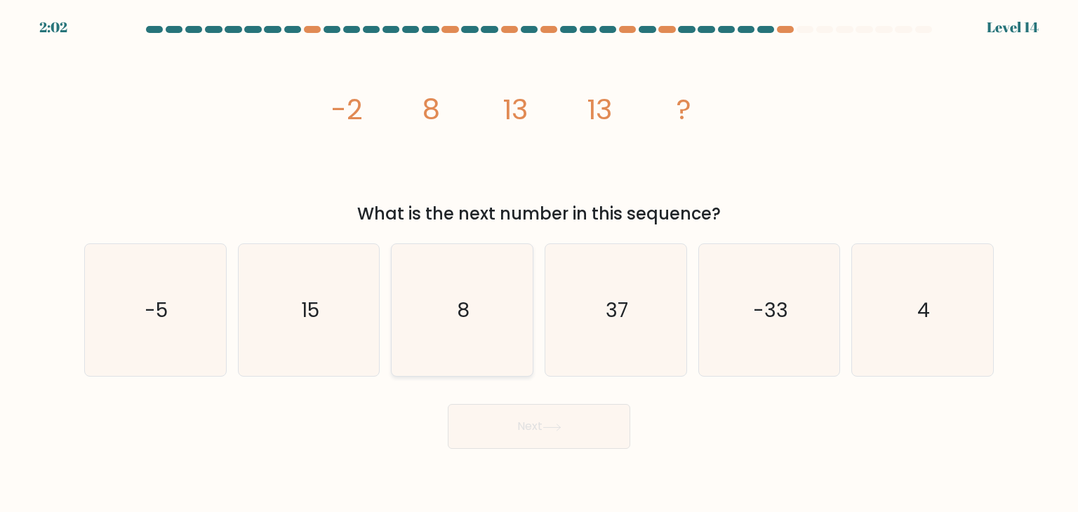
click at [508, 332] on icon "8" at bounding box center [462, 310] width 132 height 132
click at [539, 263] on input "c. 8" at bounding box center [539, 259] width 1 height 7
radio input "true"
click at [515, 438] on button "Next" at bounding box center [539, 426] width 183 height 45
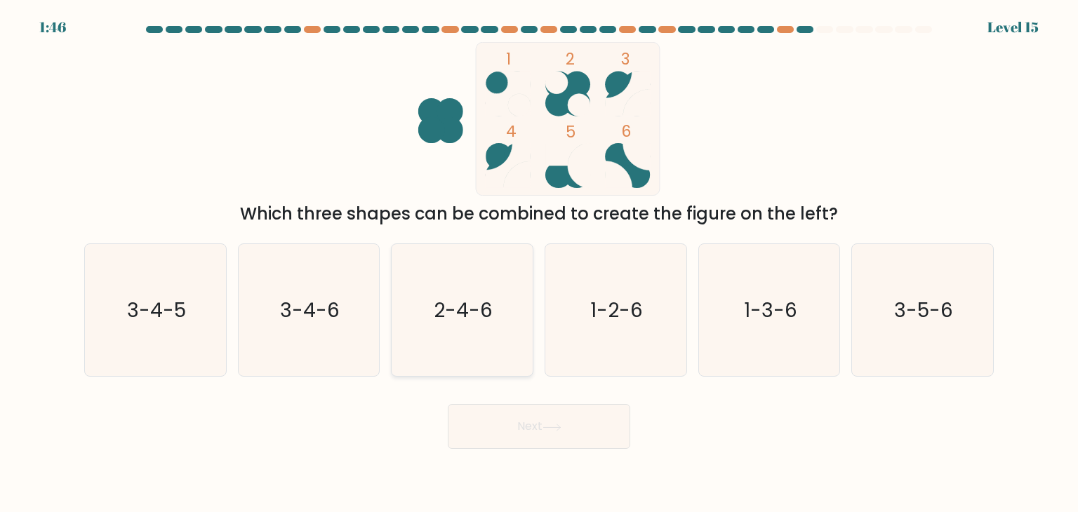
click at [447, 293] on icon "2-4-6" at bounding box center [462, 310] width 132 height 132
click at [539, 263] on input "c. 2-4-6" at bounding box center [539, 259] width 1 height 7
radio input "true"
click at [288, 302] on text "3-4-6" at bounding box center [310, 310] width 60 height 28
click at [539, 263] on input "b. 3-4-6" at bounding box center [539, 259] width 1 height 7
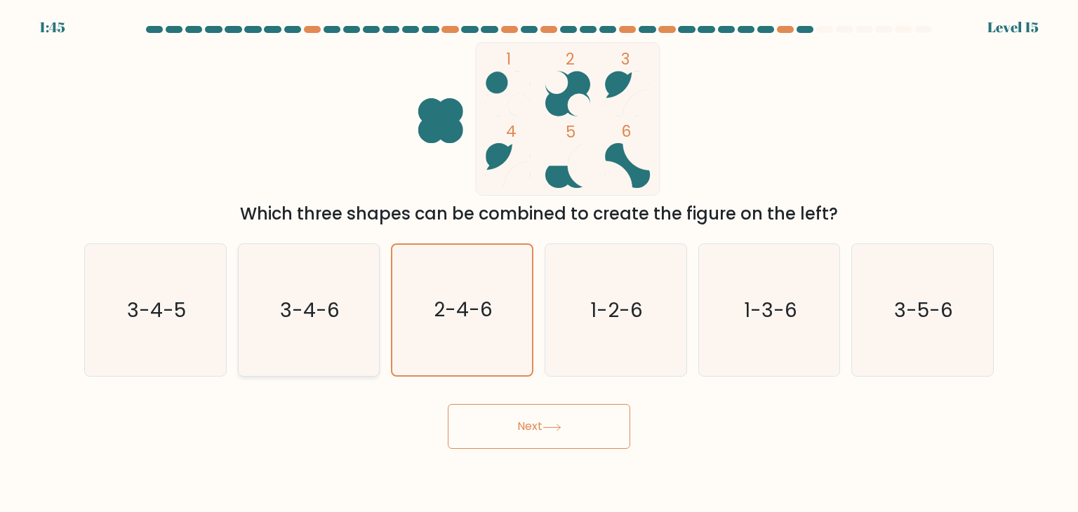
radio input "true"
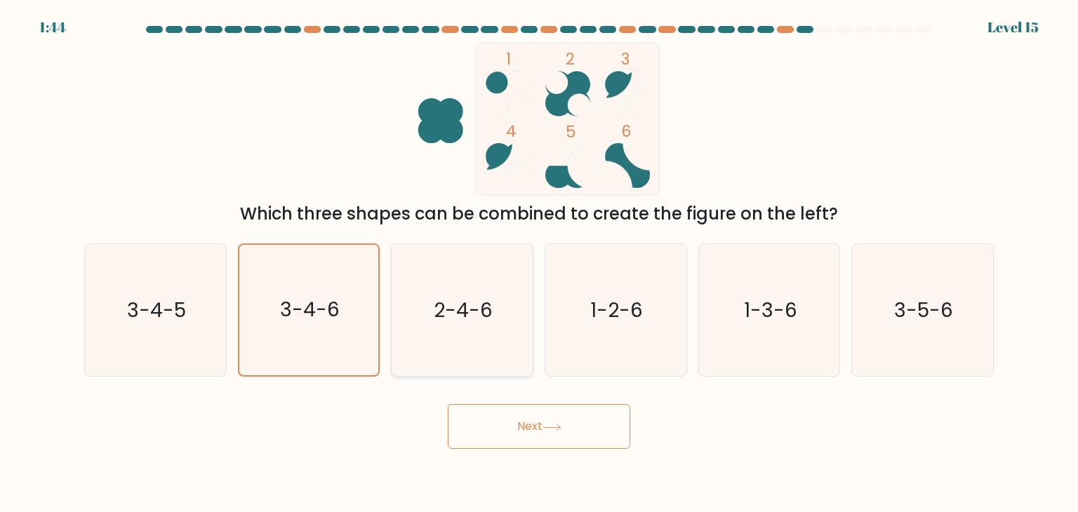
click at [531, 313] on div "2-4-6" at bounding box center [462, 310] width 142 height 133
click at [539, 263] on input "c. 2-4-6" at bounding box center [539, 259] width 1 height 7
radio input "true"
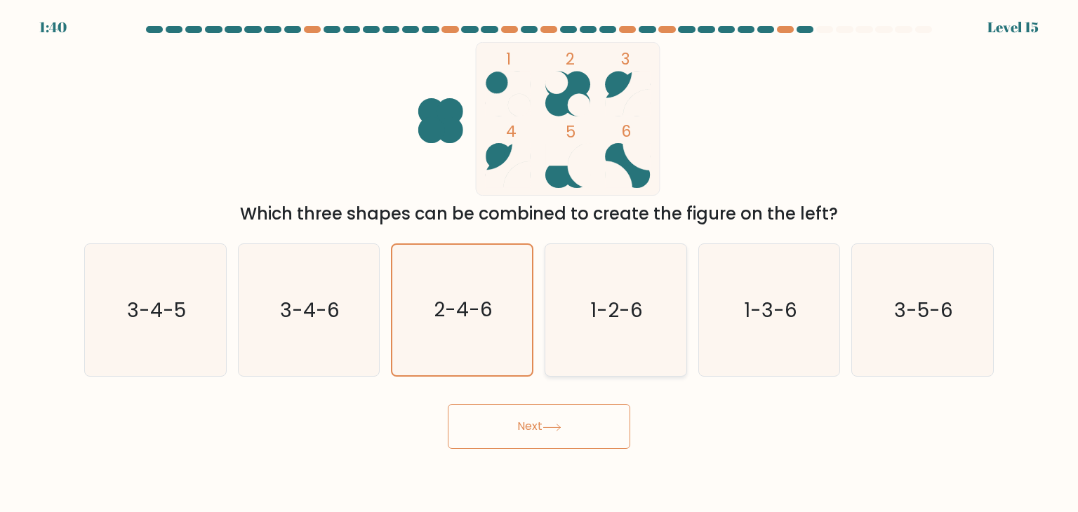
click at [632, 287] on icon "1-2-6" at bounding box center [616, 310] width 132 height 132
click at [540, 263] on input "d. 1-2-6" at bounding box center [539, 259] width 1 height 7
radio input "true"
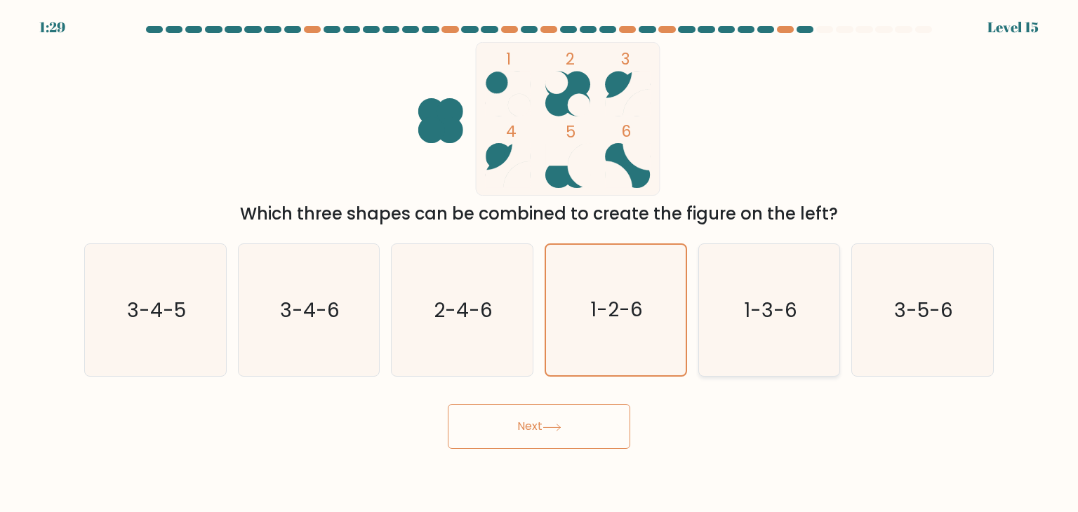
click at [748, 320] on text "1-3-6" at bounding box center [770, 310] width 53 height 28
click at [540, 263] on input "e. 1-3-6" at bounding box center [539, 259] width 1 height 7
radio input "true"
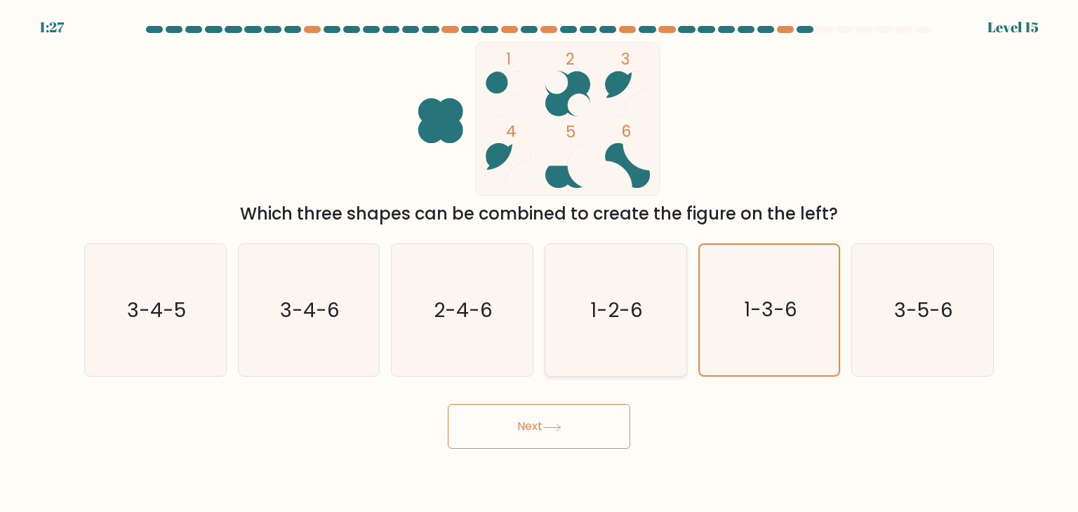
click at [663, 307] on icon "1-2-6" at bounding box center [616, 310] width 132 height 132
click at [540, 263] on input "d. 1-2-6" at bounding box center [539, 259] width 1 height 7
radio input "true"
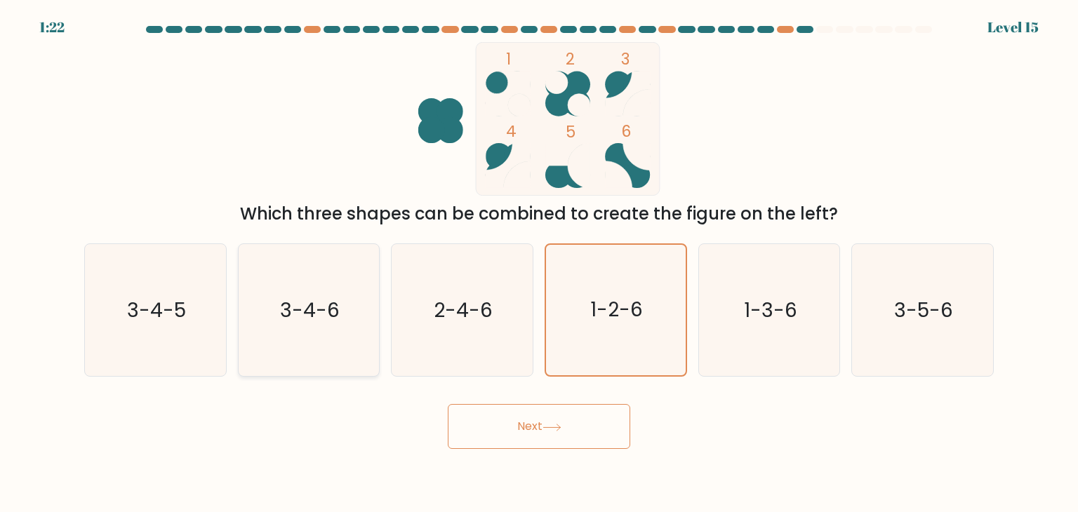
click at [277, 289] on icon "3-4-6" at bounding box center [309, 310] width 132 height 132
click at [539, 263] on input "b. 3-4-6" at bounding box center [539, 259] width 1 height 7
radio input "true"
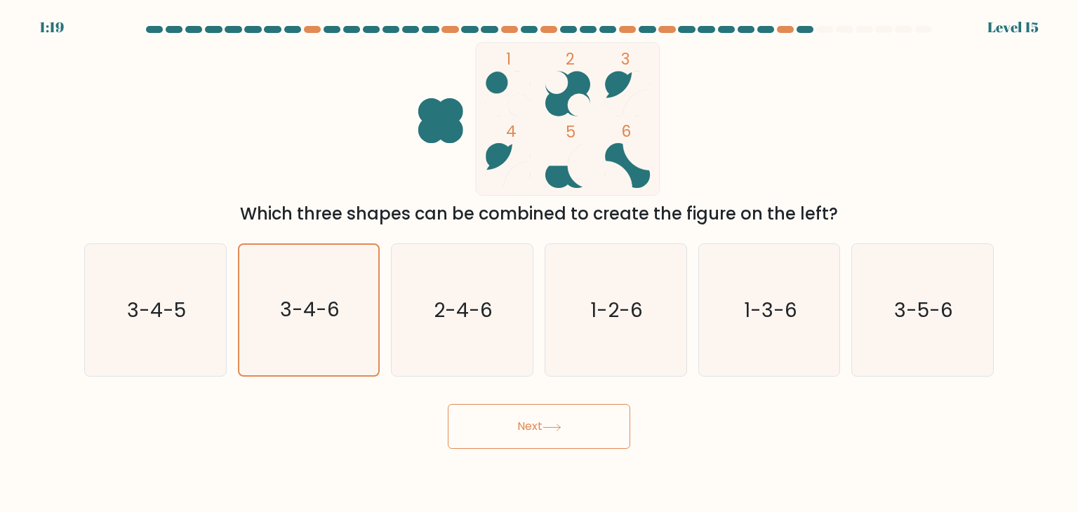
click at [528, 436] on button "Next" at bounding box center [539, 426] width 183 height 45
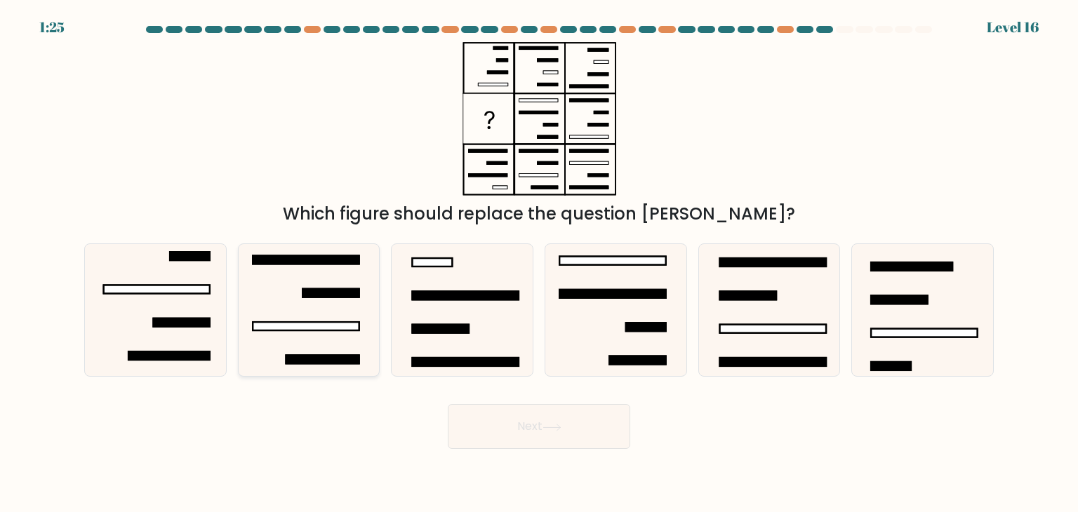
click at [357, 317] on icon at bounding box center [309, 310] width 132 height 132
click at [539, 263] on input "b." at bounding box center [539, 259] width 1 height 7
radio input "true"
click at [539, 430] on button "Next" at bounding box center [539, 426] width 183 height 45
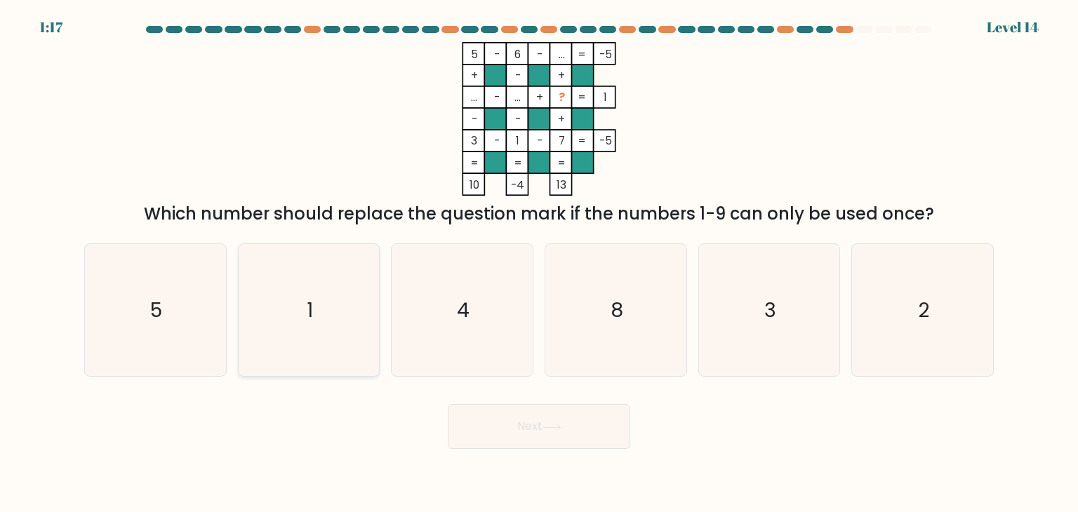
click at [359, 301] on icon "1" at bounding box center [309, 310] width 132 height 132
click at [539, 263] on input "b. 1" at bounding box center [539, 259] width 1 height 7
radio input "true"
click at [913, 315] on icon "2" at bounding box center [922, 310] width 132 height 132
click at [540, 263] on input "f. 2" at bounding box center [539, 259] width 1 height 7
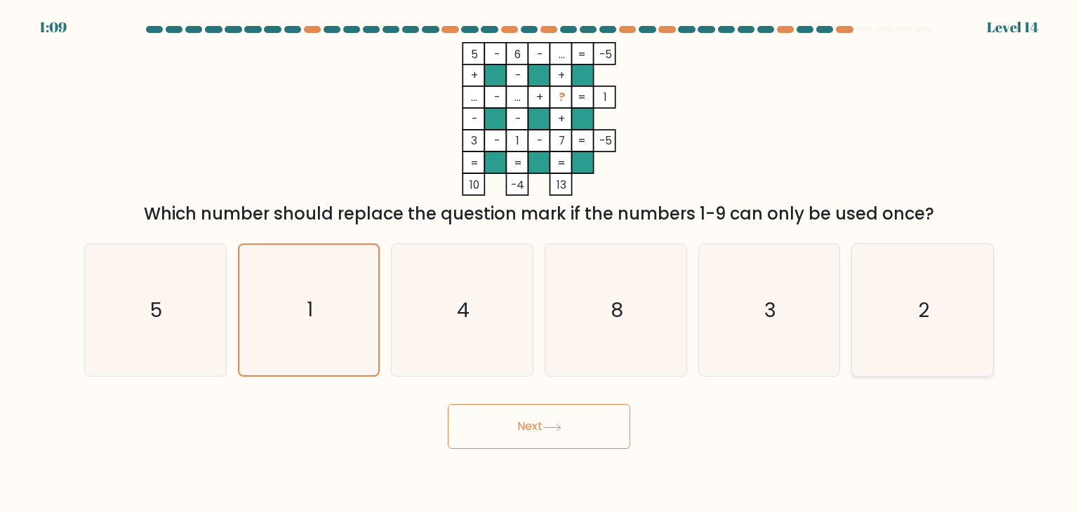
radio input "true"
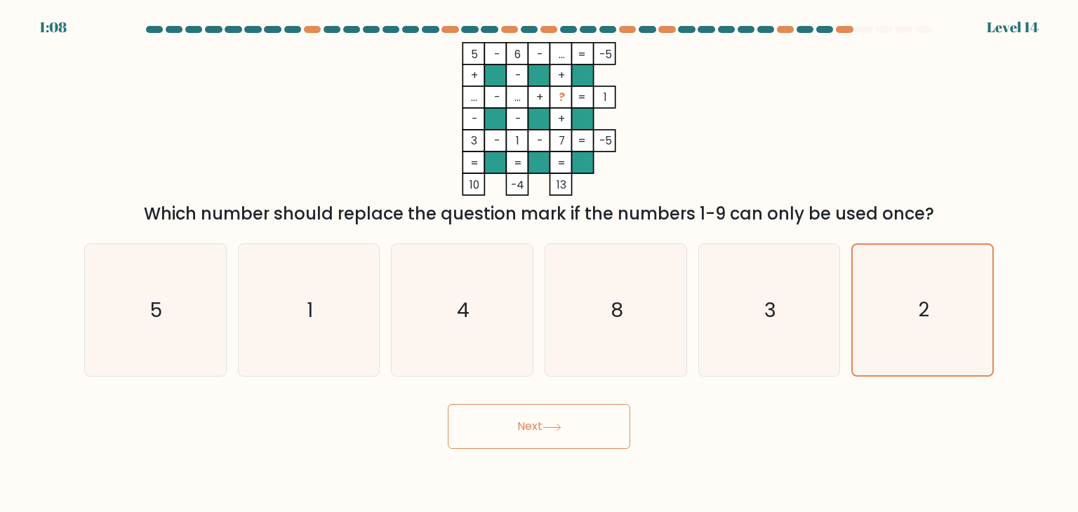
click at [561, 439] on button "Next" at bounding box center [539, 426] width 183 height 45
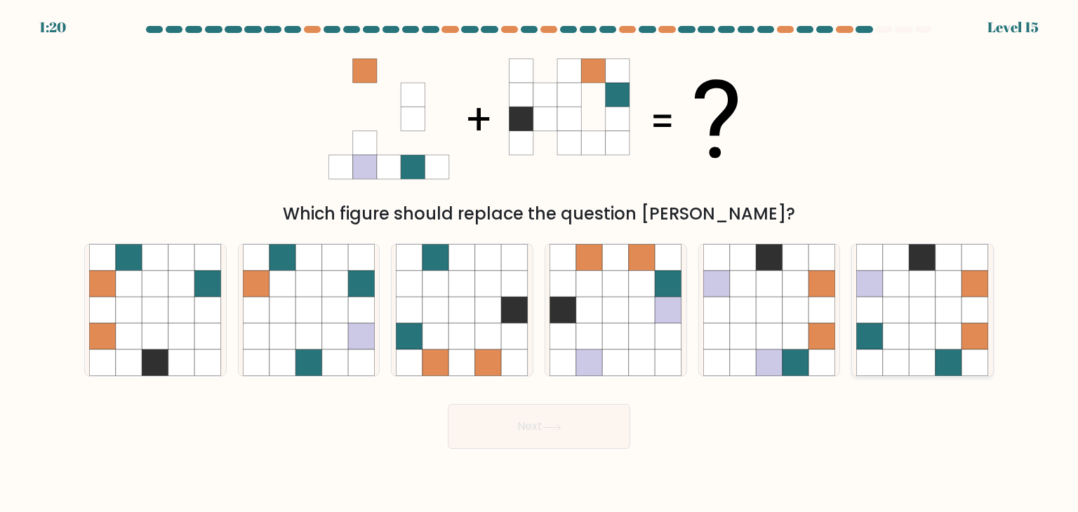
click at [957, 326] on icon at bounding box center [949, 337] width 27 height 27
click at [540, 263] on input "f." at bounding box center [539, 259] width 1 height 7
radio input "true"
click at [600, 425] on button "Next" at bounding box center [539, 426] width 183 height 45
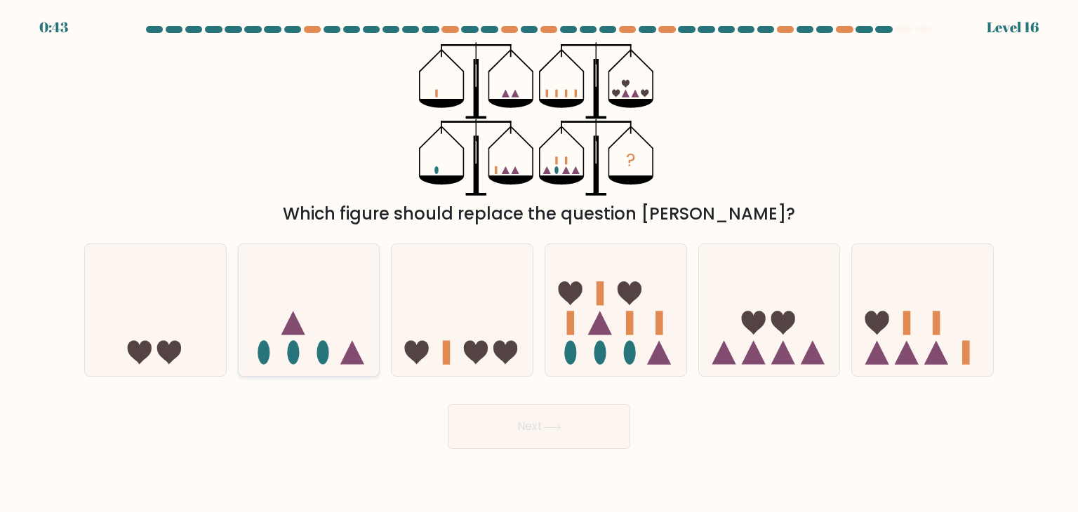
click at [277, 375] on div at bounding box center [309, 310] width 142 height 133
click at [539, 263] on input "b." at bounding box center [539, 259] width 1 height 7
radio input "true"
click at [473, 348] on icon at bounding box center [476, 353] width 24 height 24
click at [539, 263] on input "c." at bounding box center [539, 259] width 1 height 7
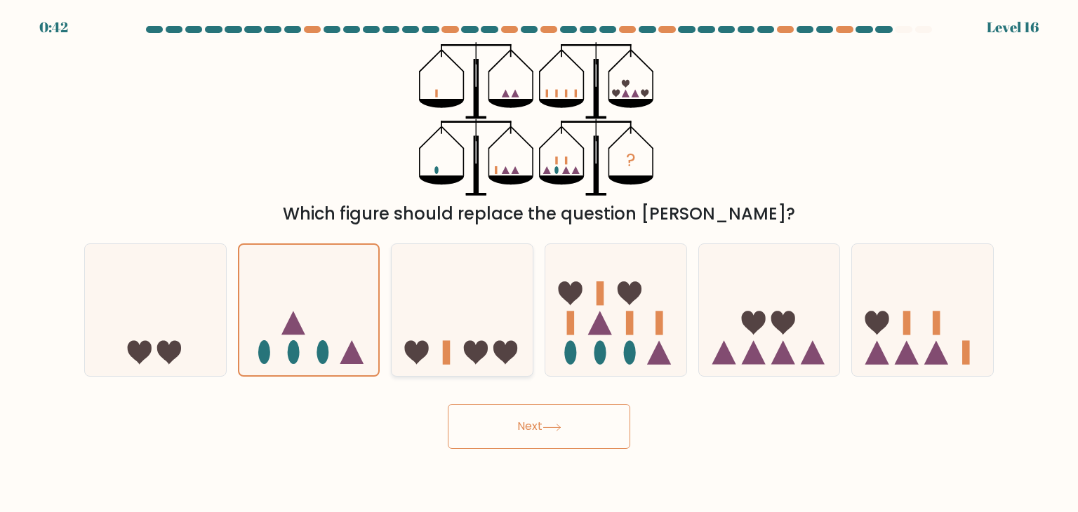
radio input "true"
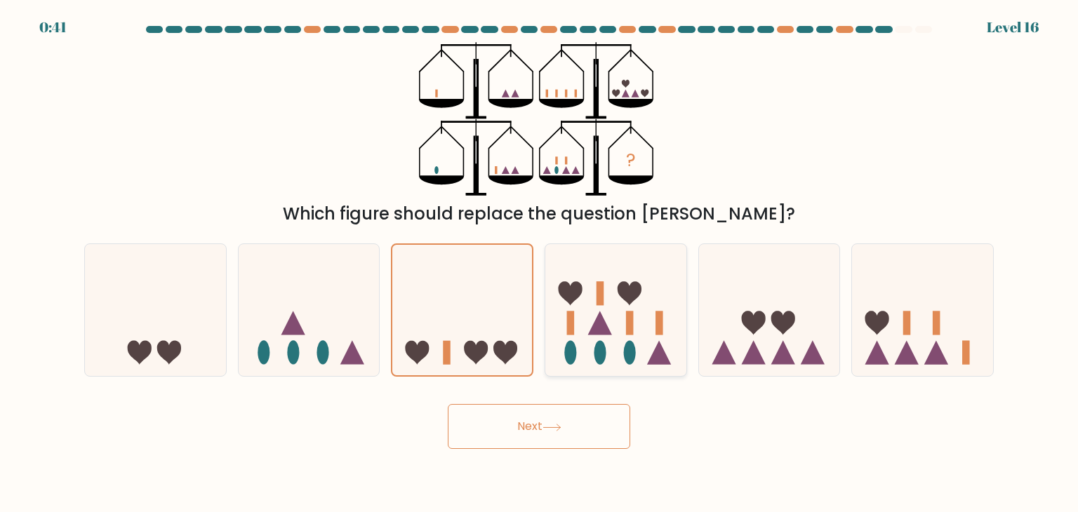
click at [614, 349] on icon at bounding box center [615, 310] width 141 height 117
click at [540, 263] on input "d." at bounding box center [539, 259] width 1 height 7
radio input "true"
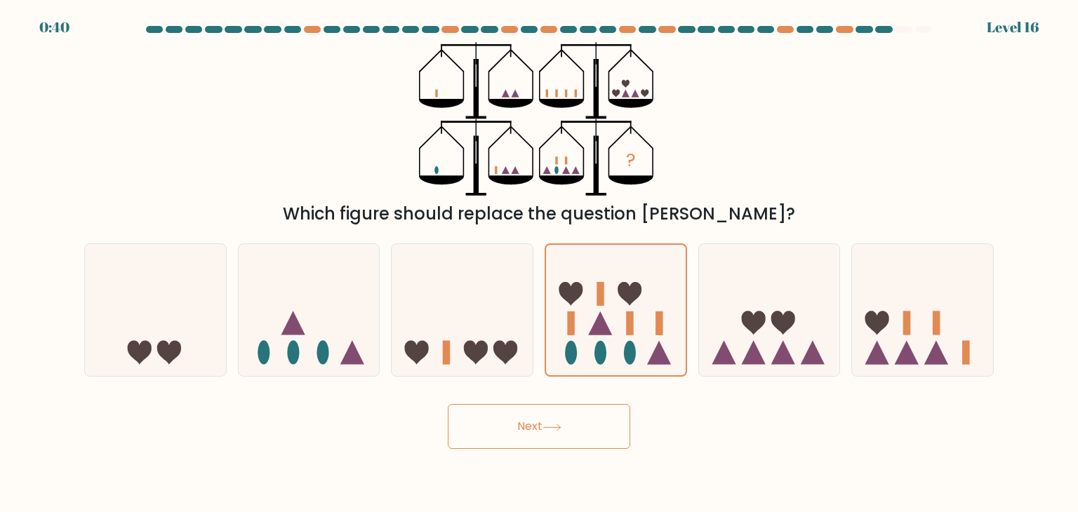
click at [381, 354] on div "b." at bounding box center [309, 310] width 154 height 133
click at [312, 360] on icon at bounding box center [309, 310] width 141 height 117
click at [539, 263] on input "b." at bounding box center [539, 259] width 1 height 7
radio input "true"
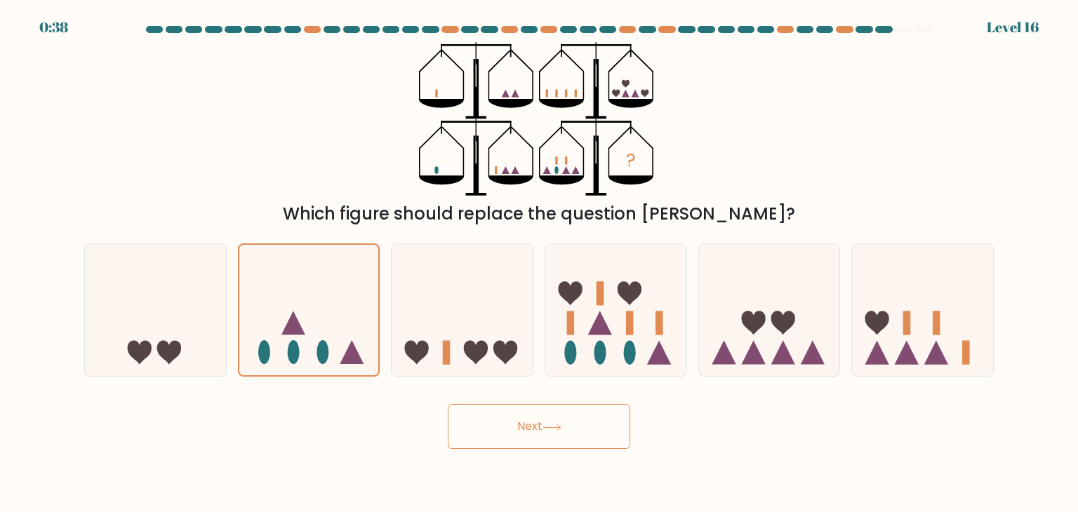
click at [494, 426] on button "Next" at bounding box center [539, 426] width 183 height 45
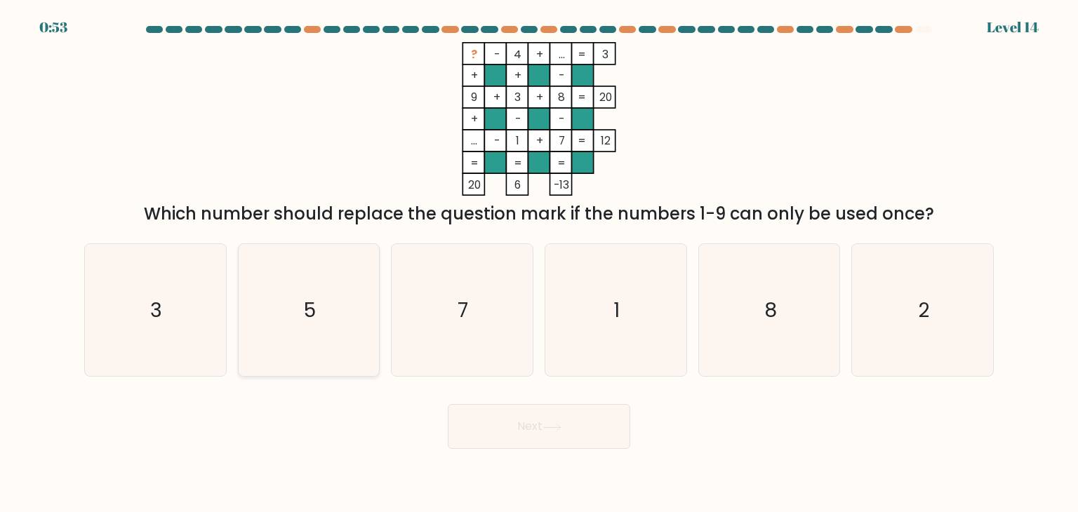
click at [281, 308] on icon "5" at bounding box center [309, 310] width 132 height 132
click at [539, 263] on input "b. 5" at bounding box center [539, 259] width 1 height 7
radio input "true"
click at [570, 435] on button "Next" at bounding box center [539, 426] width 183 height 45
